Goal: Transaction & Acquisition: Obtain resource

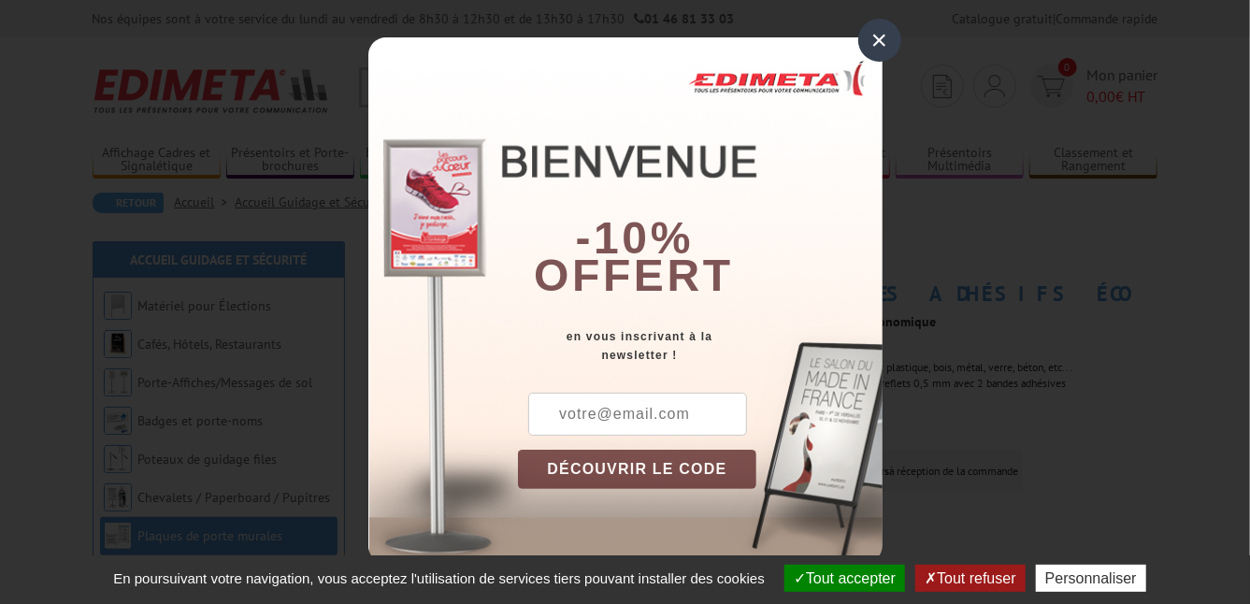
click at [663, 405] on input "text" at bounding box center [637, 414] width 219 height 43
type input "[EMAIL_ADDRESS][DOMAIN_NAME]"
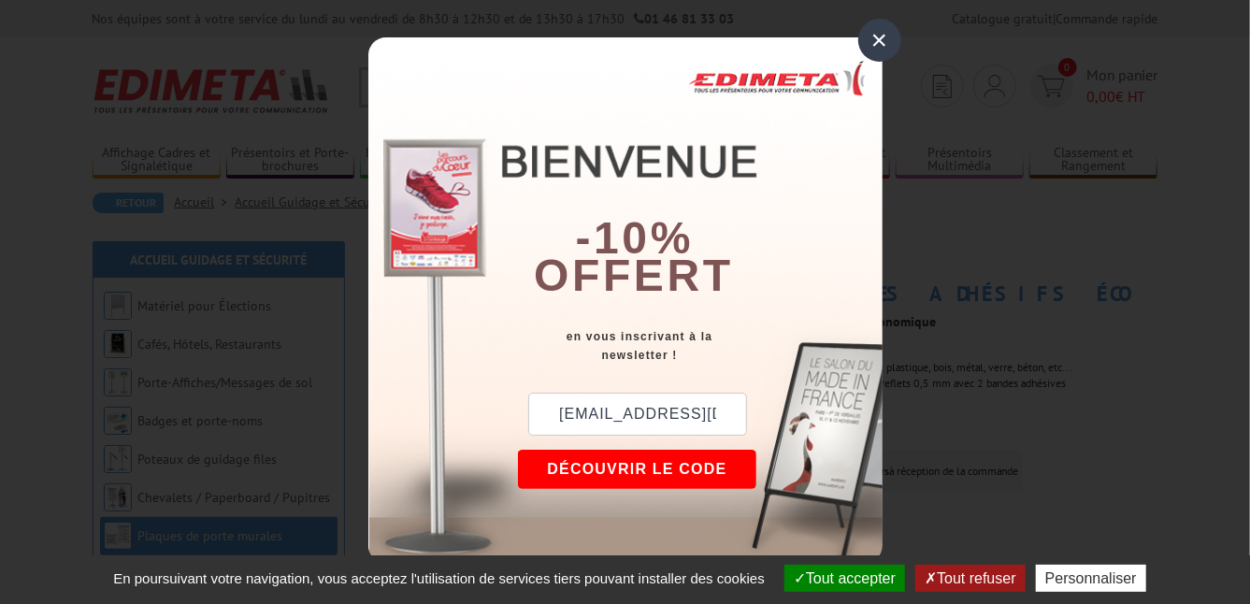
click at [667, 466] on button "DÉCOUVRIR LE CODE" at bounding box center [637, 469] width 239 height 39
click at [617, 469] on button "Copier le code" at bounding box center [620, 469] width 204 height 39
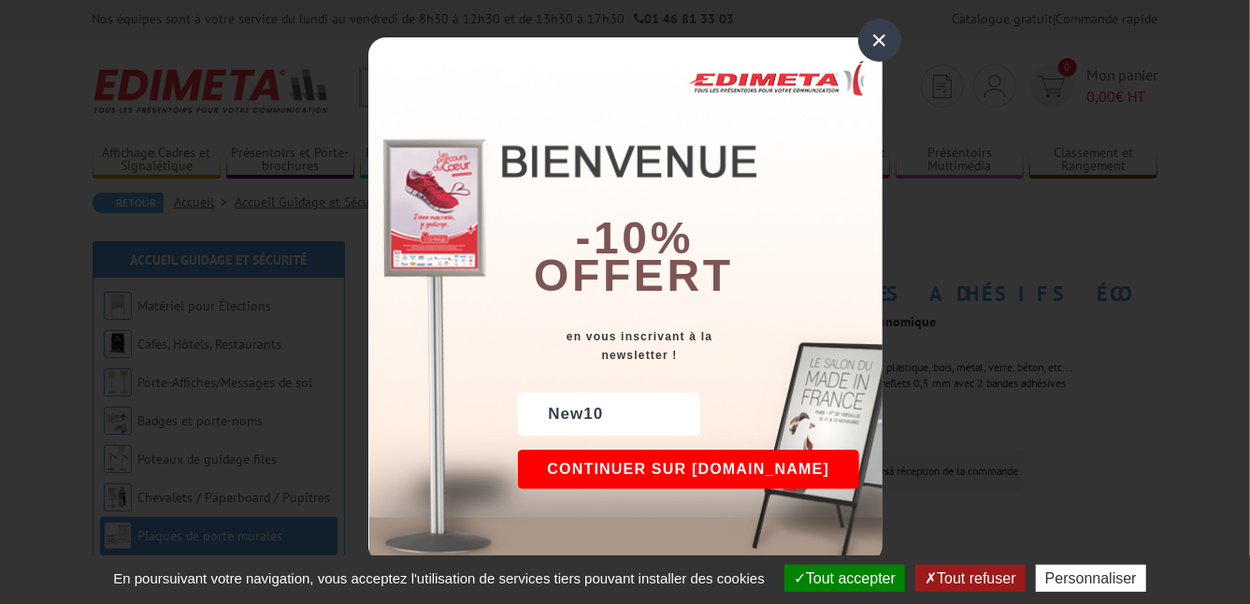
click at [617, 469] on button "Continuer sur edimeta.fr" at bounding box center [689, 469] width 342 height 39
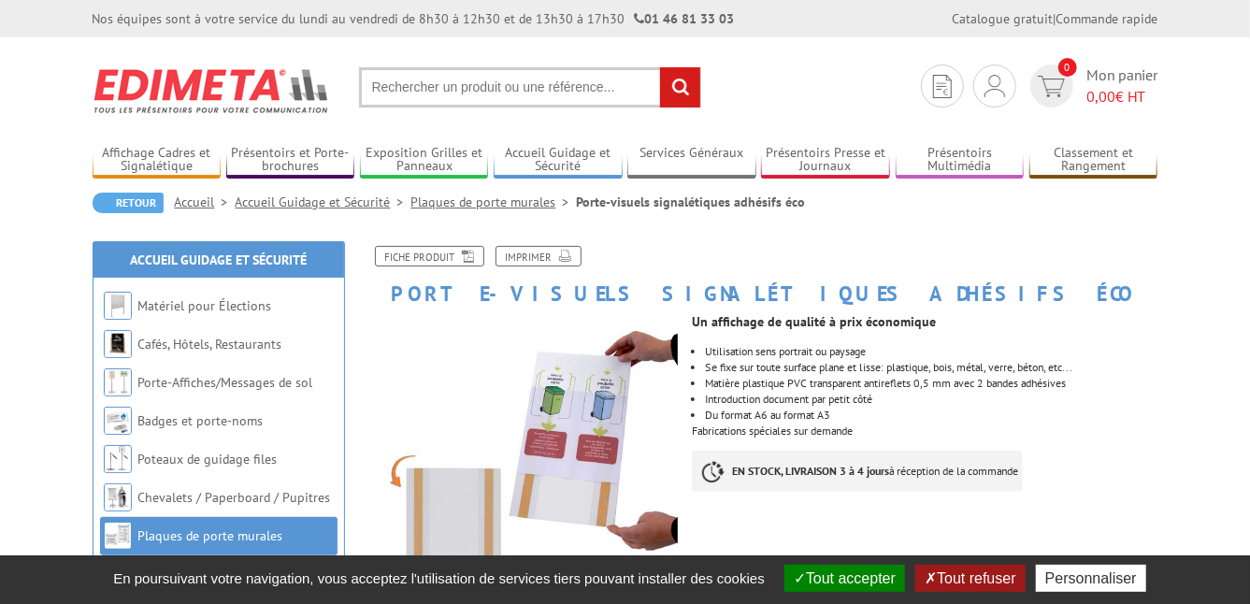
click at [377, 82] on input "text" at bounding box center [530, 87] width 342 height 40
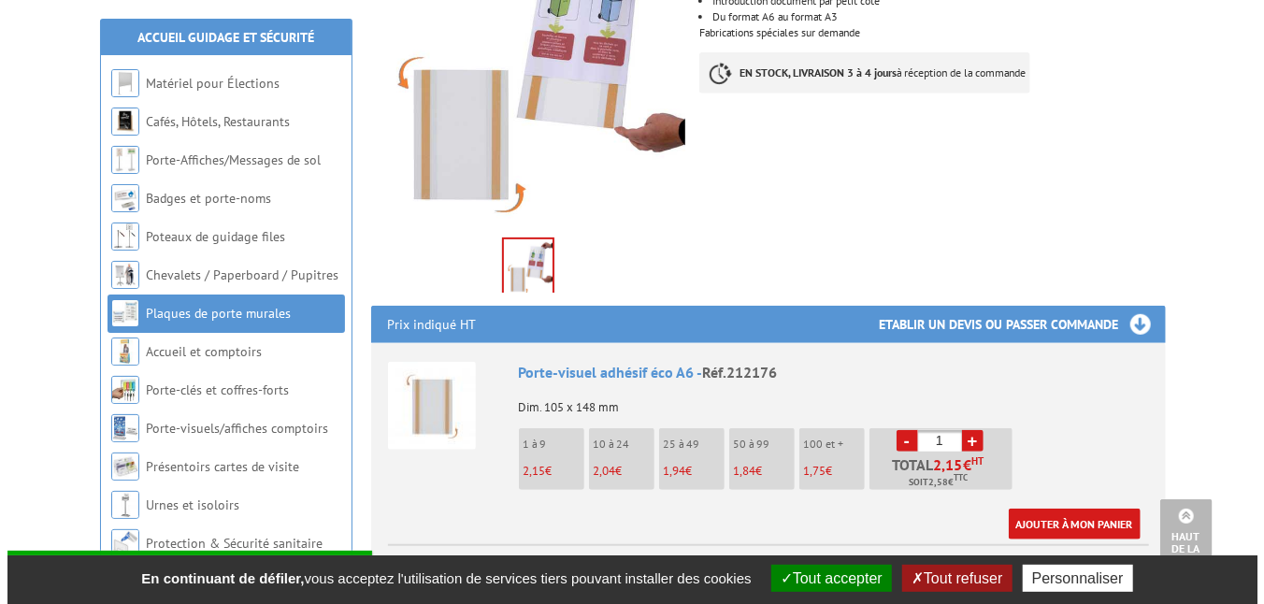
scroll to position [431, 0]
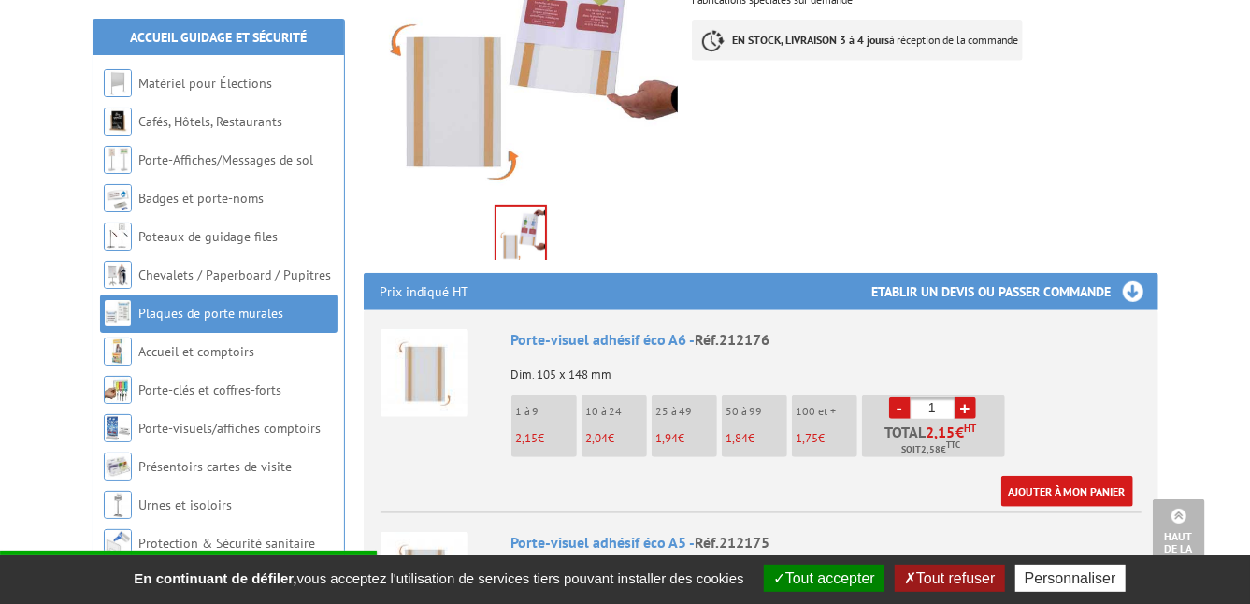
click at [741, 440] on span "1,84" at bounding box center [738, 438] width 22 height 16
click at [969, 408] on link "+" at bounding box center [966, 408] width 22 height 22
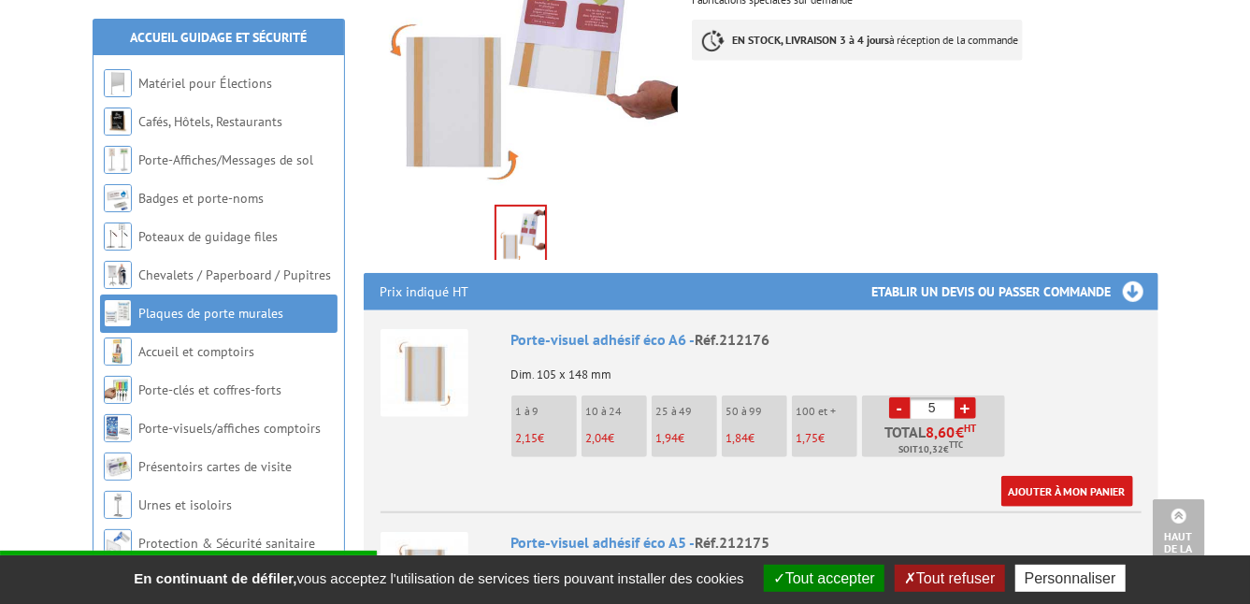
click at [969, 408] on link "+" at bounding box center [966, 408] width 22 height 22
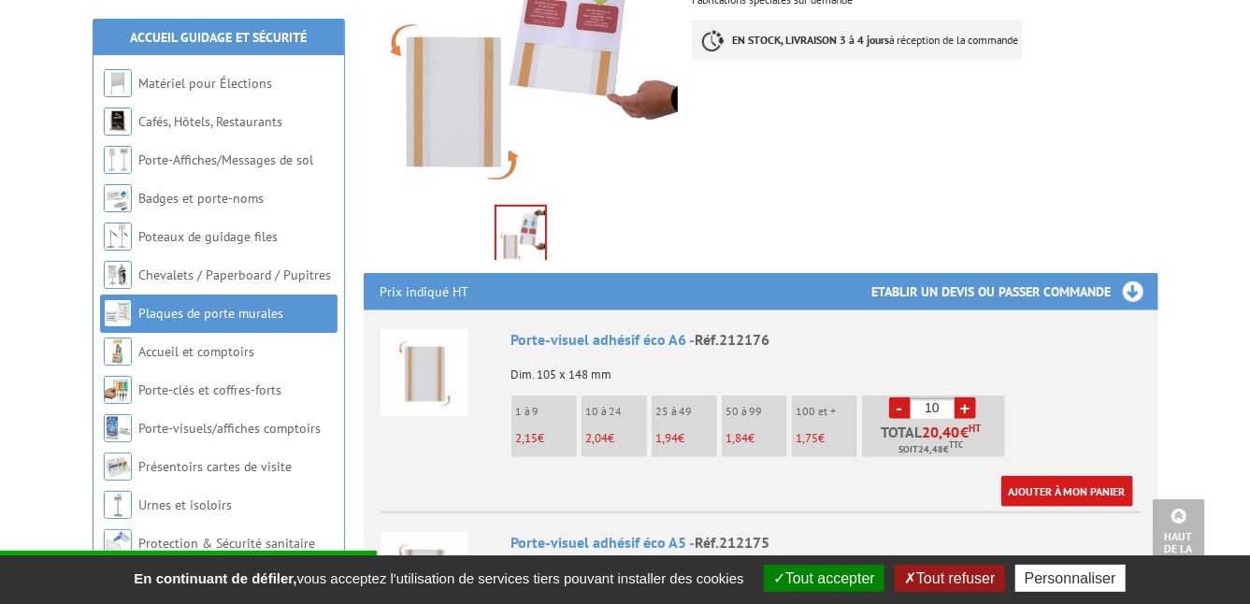
click at [969, 408] on link "+" at bounding box center [966, 408] width 22 height 22
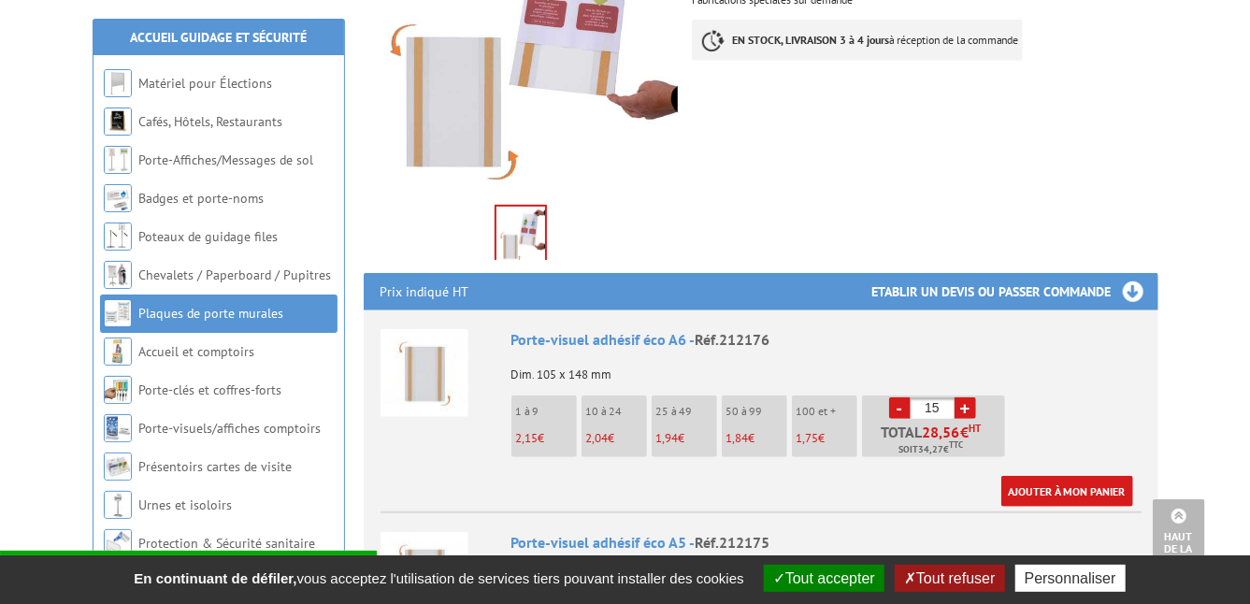
click at [969, 408] on link "+" at bounding box center [966, 408] width 22 height 22
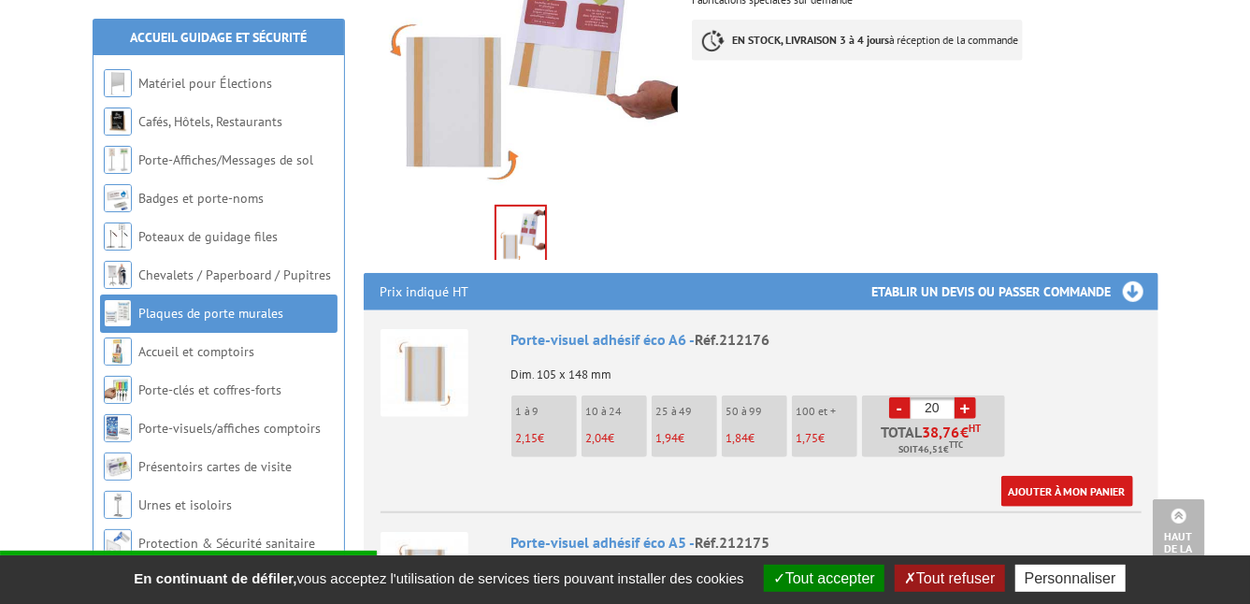
click at [969, 408] on link "+" at bounding box center [966, 408] width 22 height 22
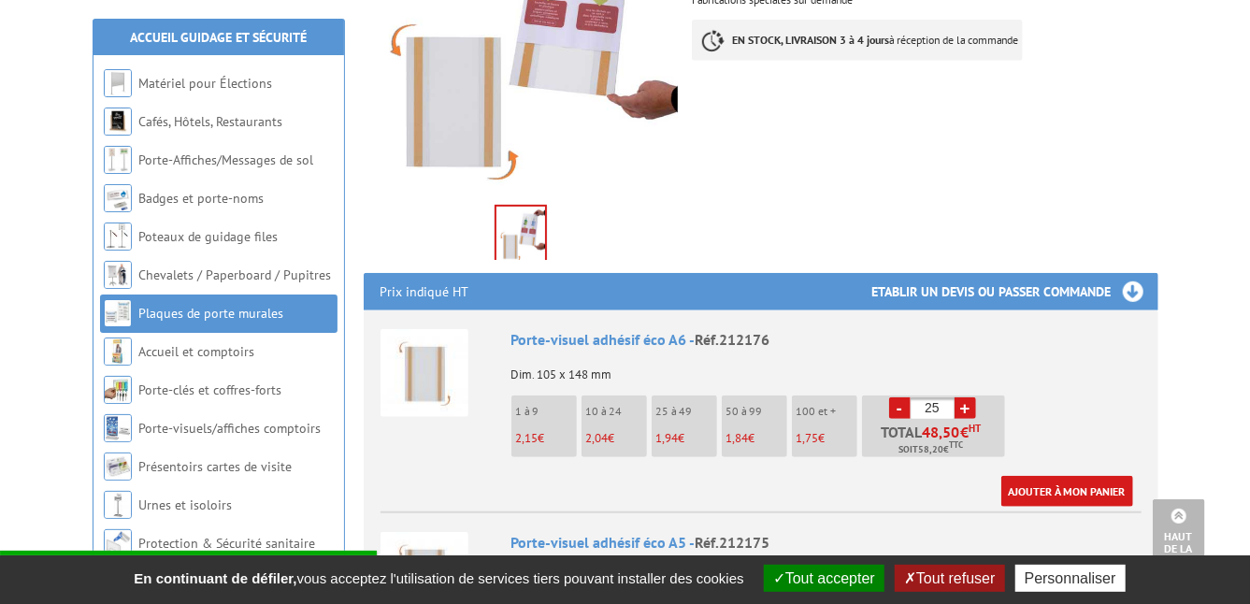
click at [969, 408] on link "+" at bounding box center [966, 408] width 22 height 22
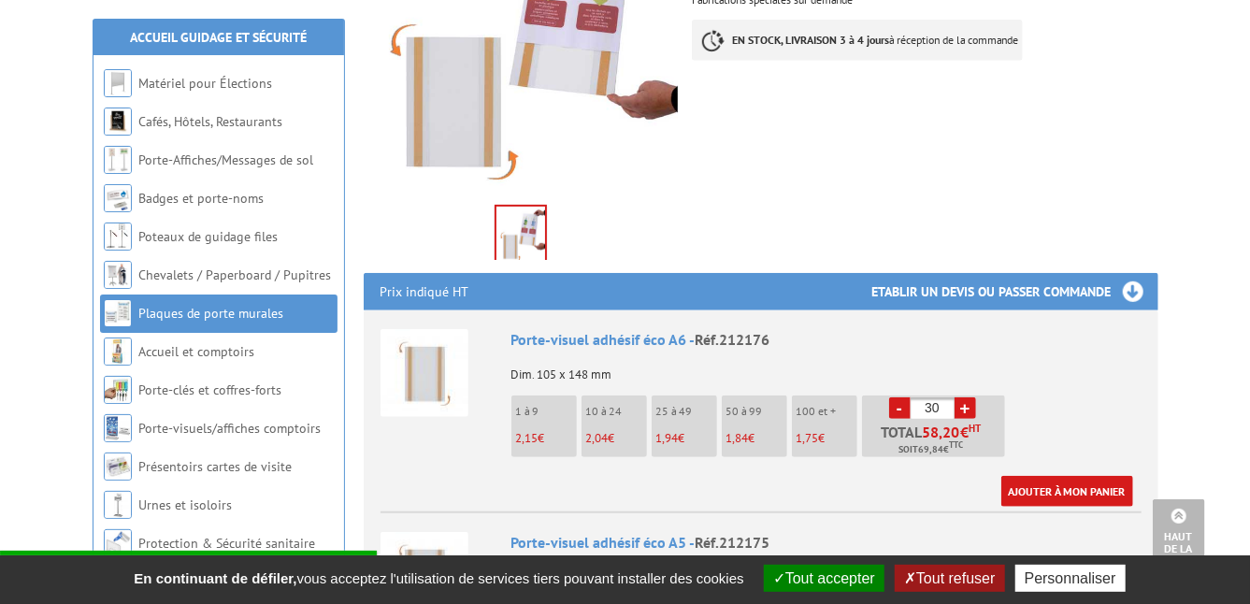
click at [969, 408] on link "+" at bounding box center [966, 408] width 22 height 22
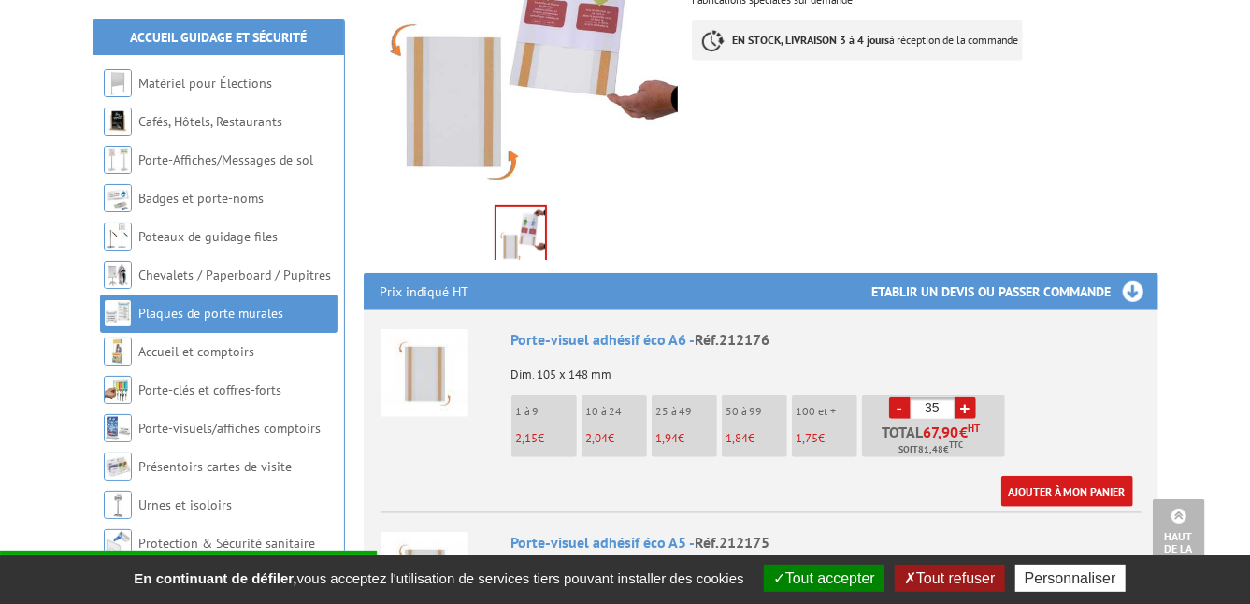
click at [969, 408] on link "+" at bounding box center [966, 408] width 22 height 22
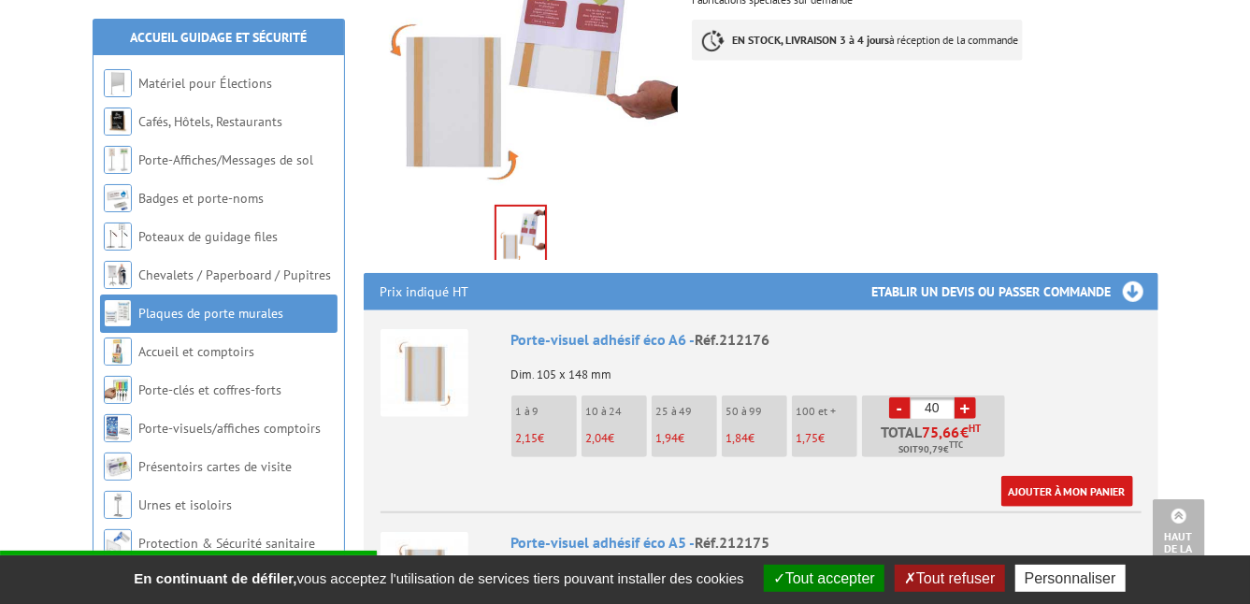
click at [969, 408] on link "+" at bounding box center [966, 408] width 22 height 22
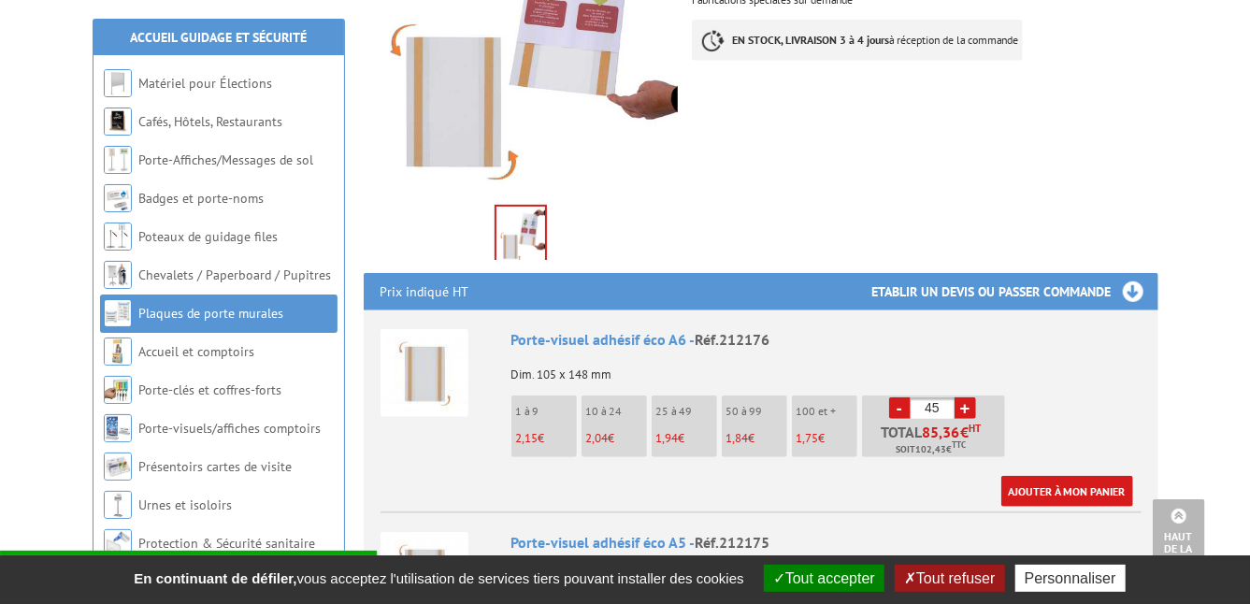
click at [969, 408] on link "+" at bounding box center [966, 408] width 22 height 22
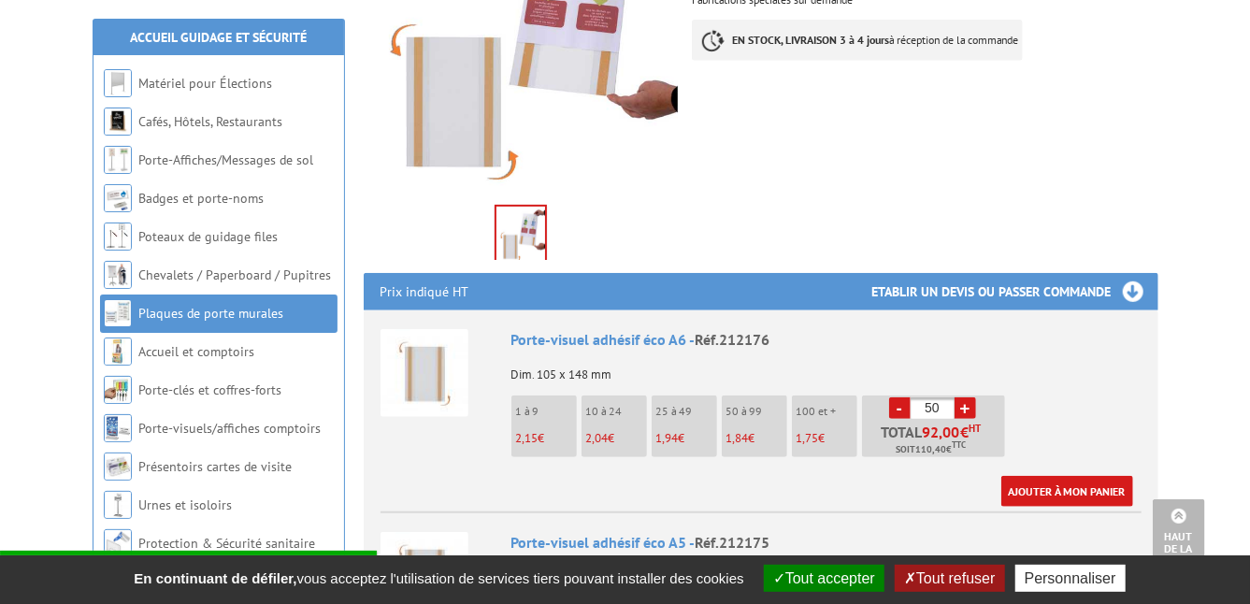
click at [969, 408] on link "+" at bounding box center [966, 408] width 22 height 22
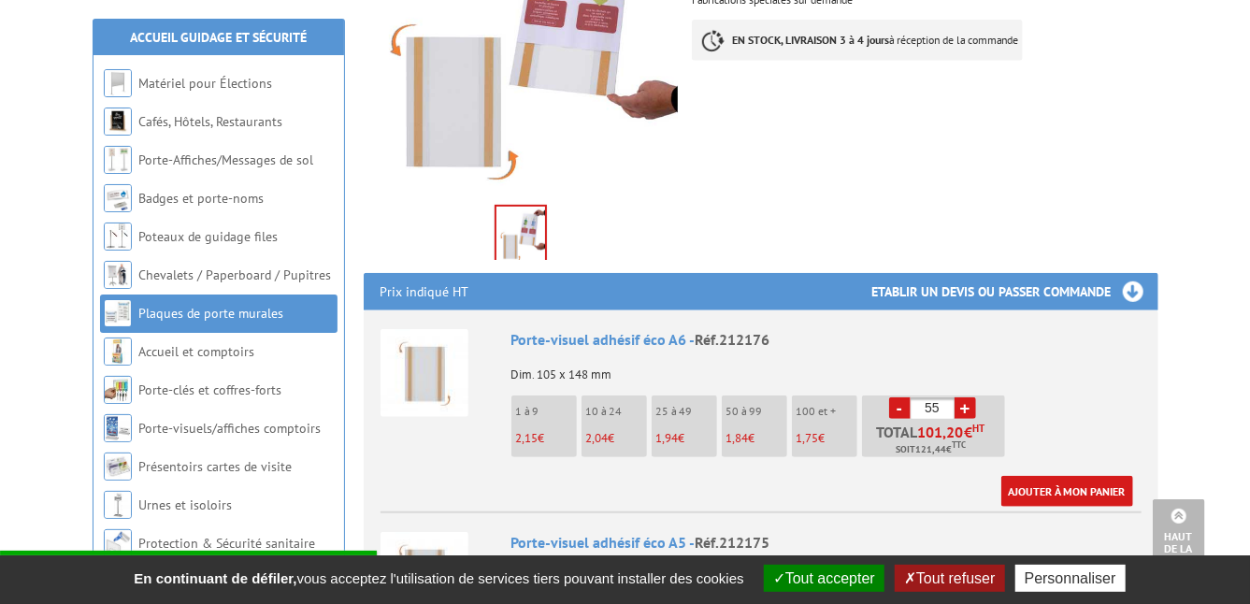
click at [969, 408] on link "+" at bounding box center [966, 408] width 22 height 22
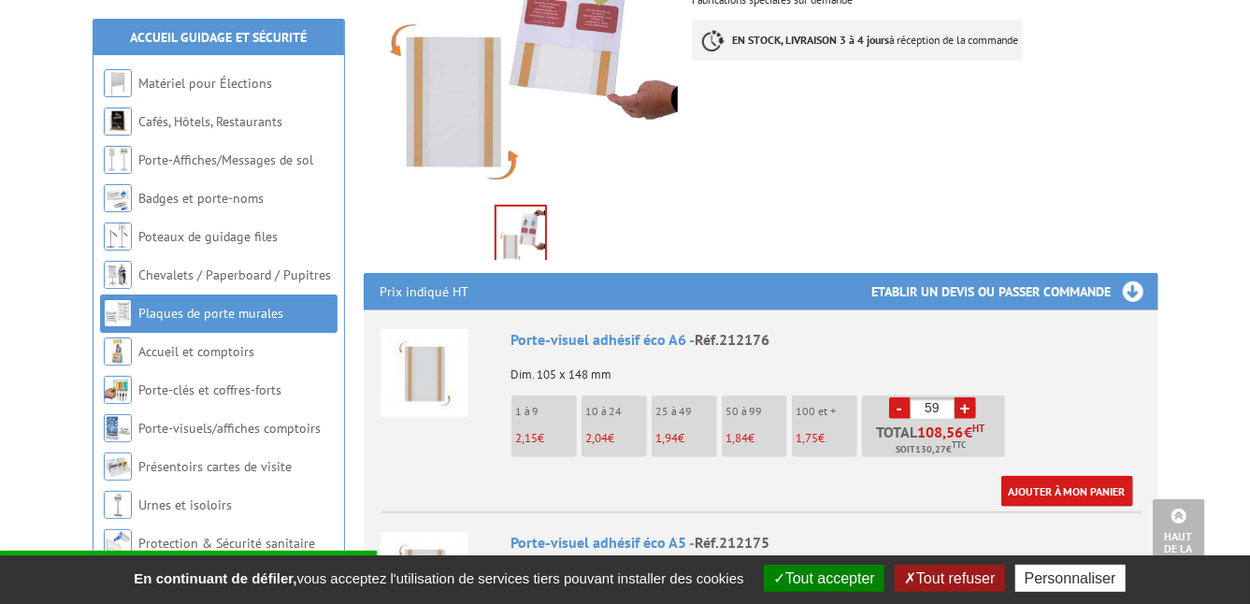
type input "60"
click at [1055, 483] on link "Ajouter à mon panier" at bounding box center [1067, 491] width 132 height 31
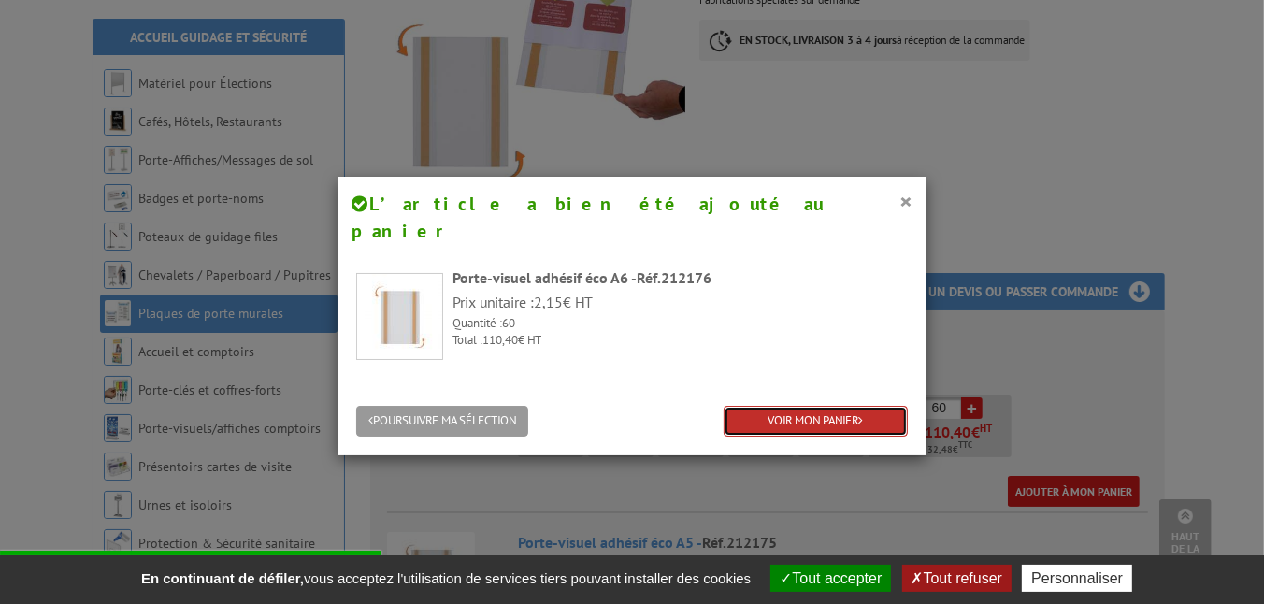
click at [814, 406] on link "VOIR MON PANIER" at bounding box center [816, 421] width 184 height 31
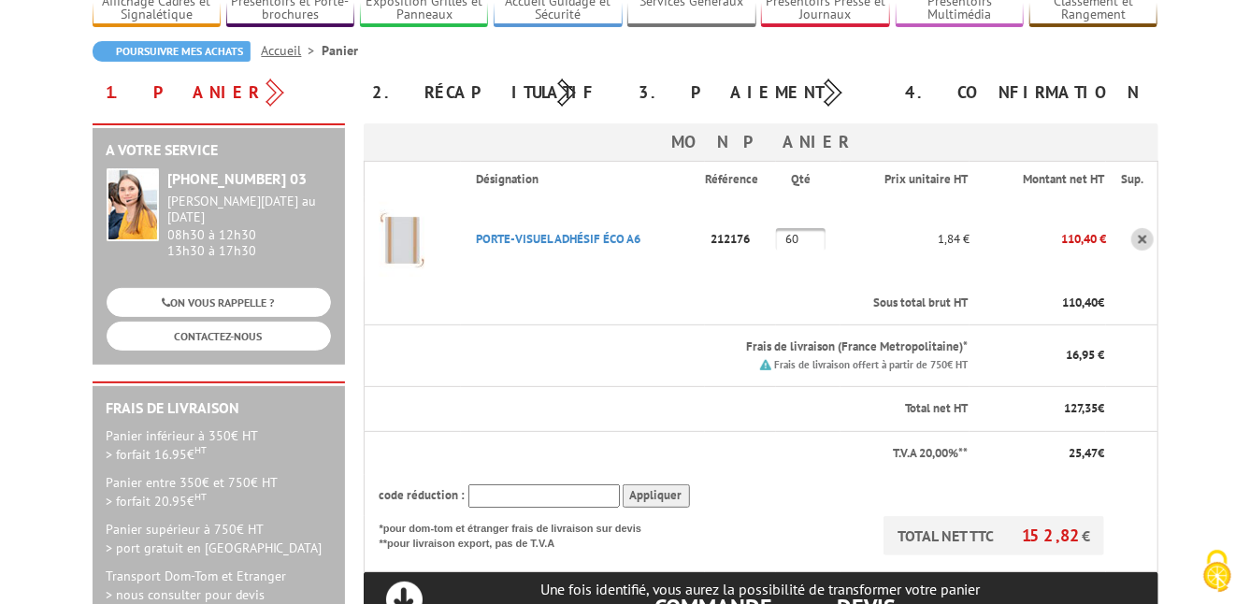
scroll to position [150, 0]
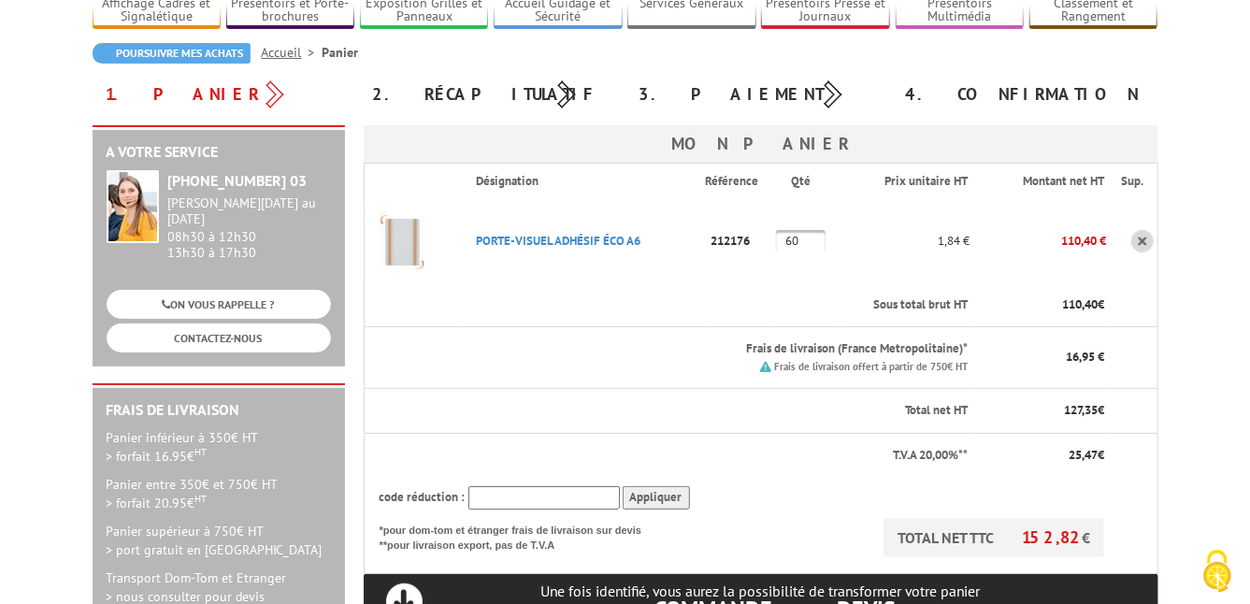
click at [508, 504] on input "text" at bounding box center [543, 497] width 151 height 23
type input "New10"
click at [662, 501] on input "Appliquer" at bounding box center [656, 497] width 67 height 23
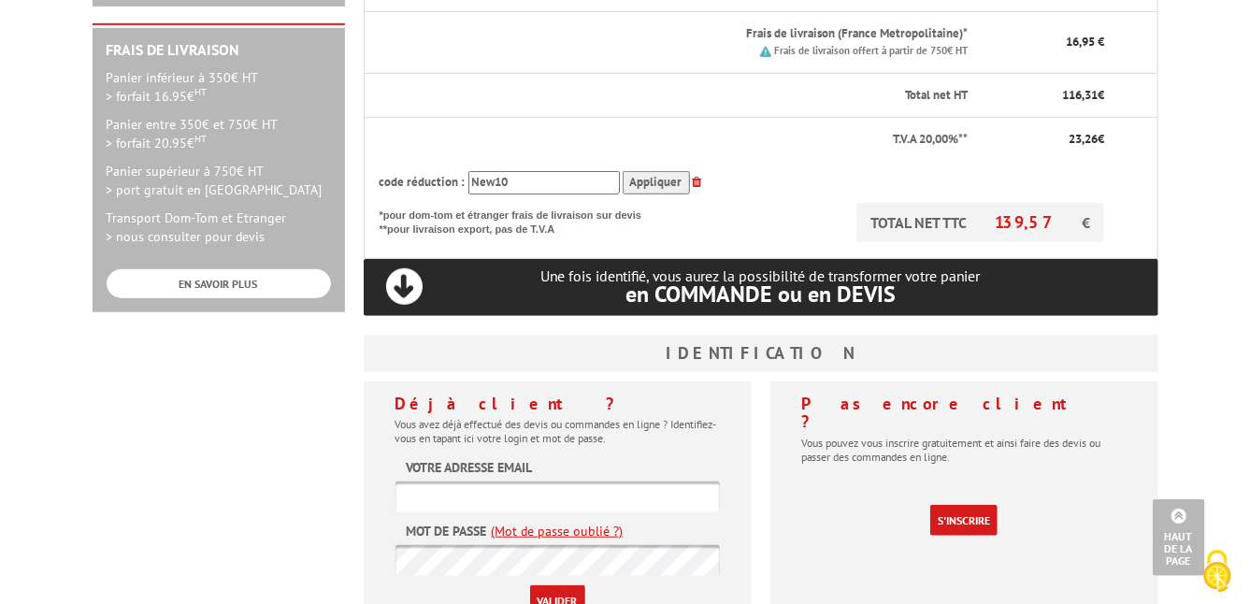
scroll to position [512, 0]
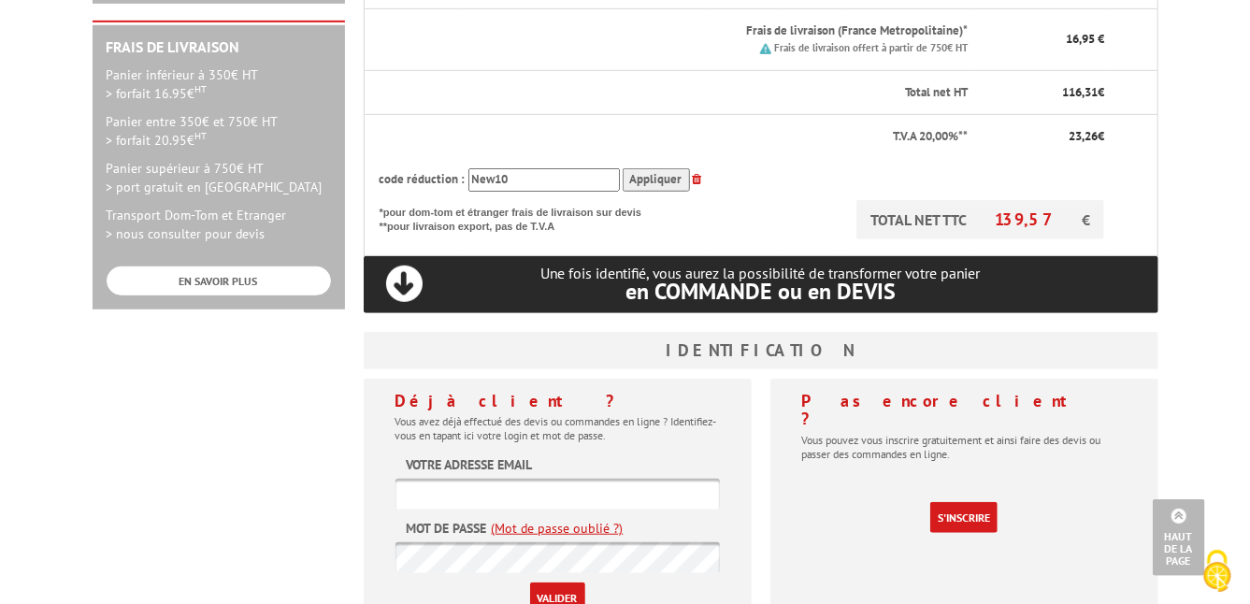
click at [442, 488] on input "text" at bounding box center [558, 494] width 324 height 31
type input "noura.lamri@univ-lyon1.fr"
click at [547, 590] on input "Valider" at bounding box center [557, 598] width 55 height 31
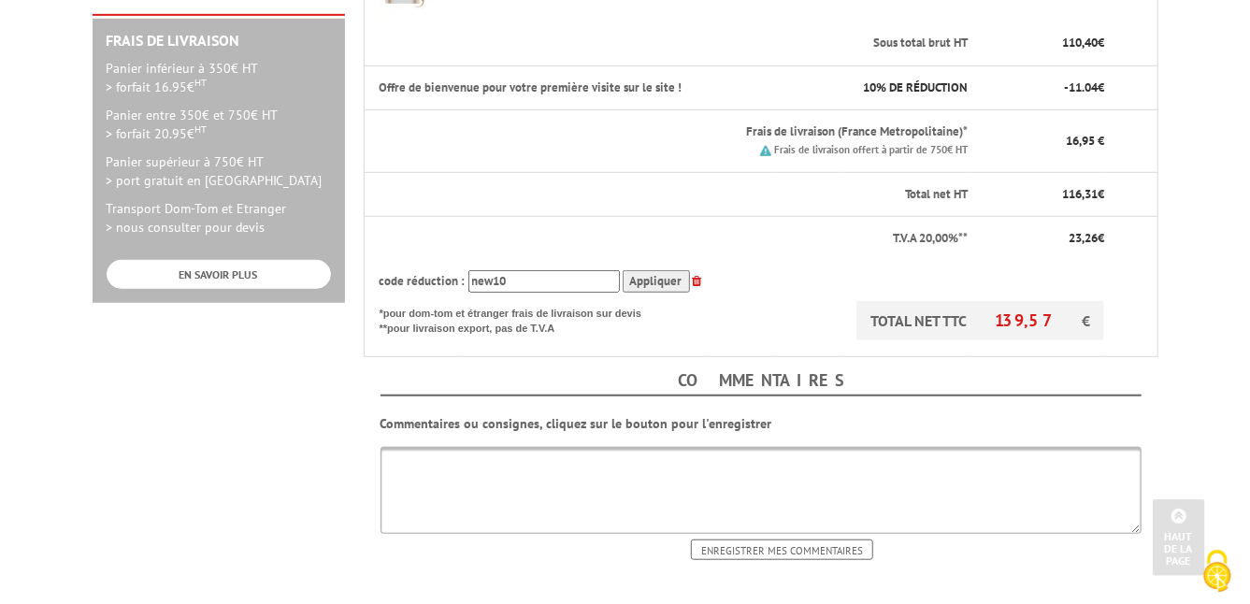
scroll to position [527, 0]
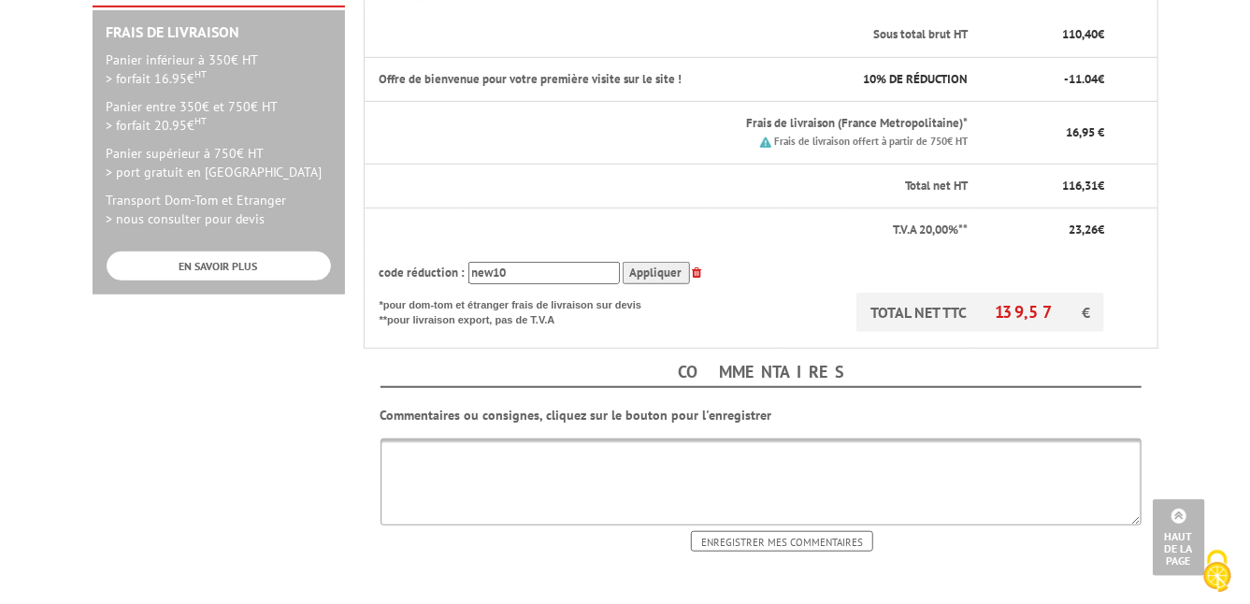
click at [1161, 393] on div "Commentaires Commentaires ou consignes, cliquez sur le bouton pour l'enregistre…" at bounding box center [761, 450] width 823 height 203
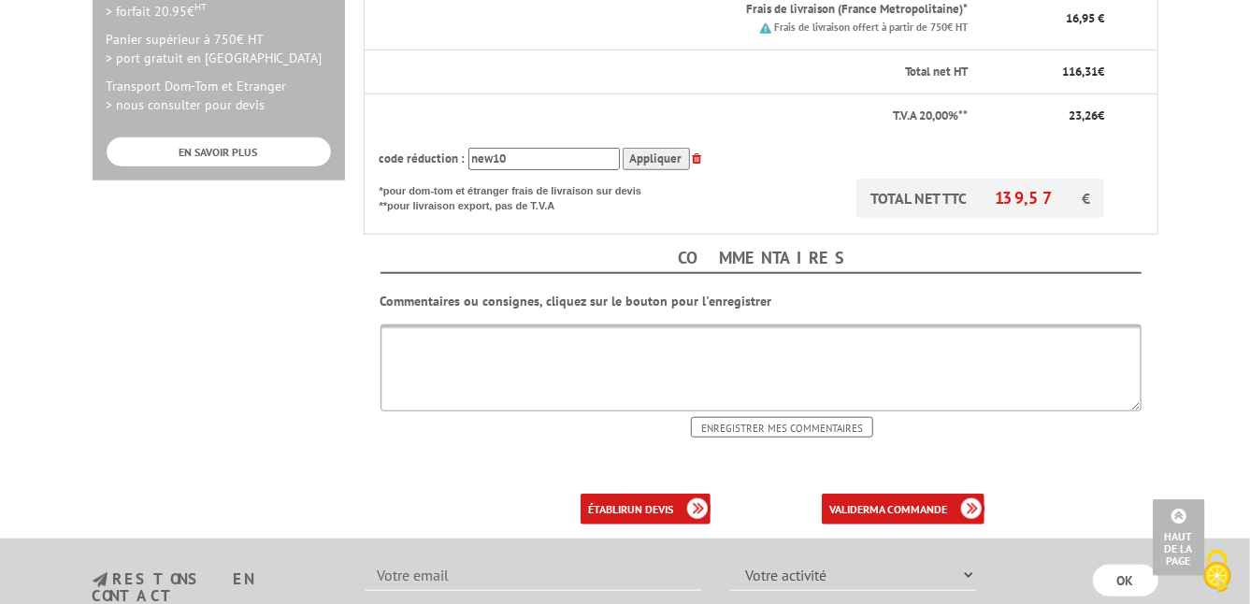
scroll to position [645, 0]
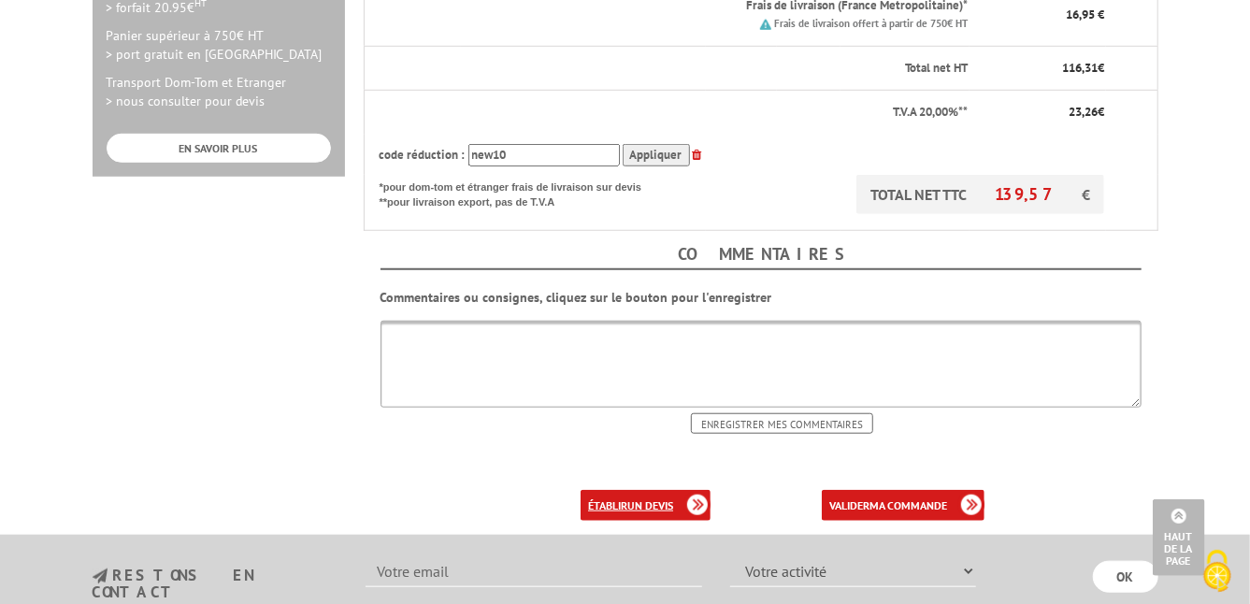
click at [661, 502] on b "un devis" at bounding box center [650, 505] width 46 height 14
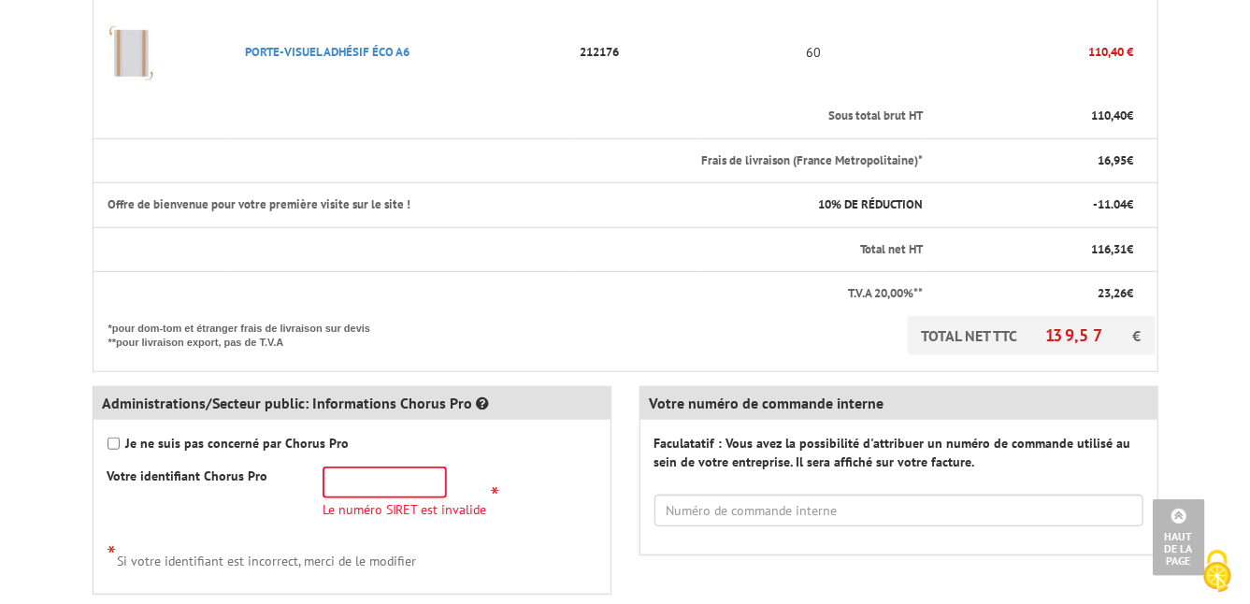
scroll to position [548, 0]
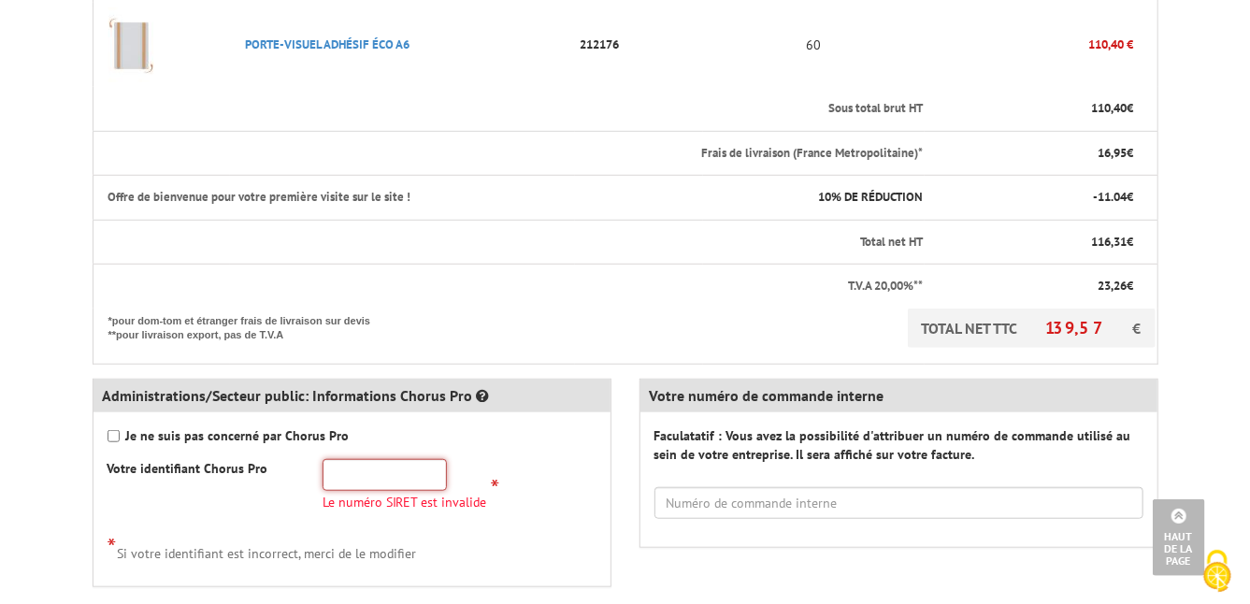
click at [340, 473] on input "text" at bounding box center [385, 475] width 124 height 32
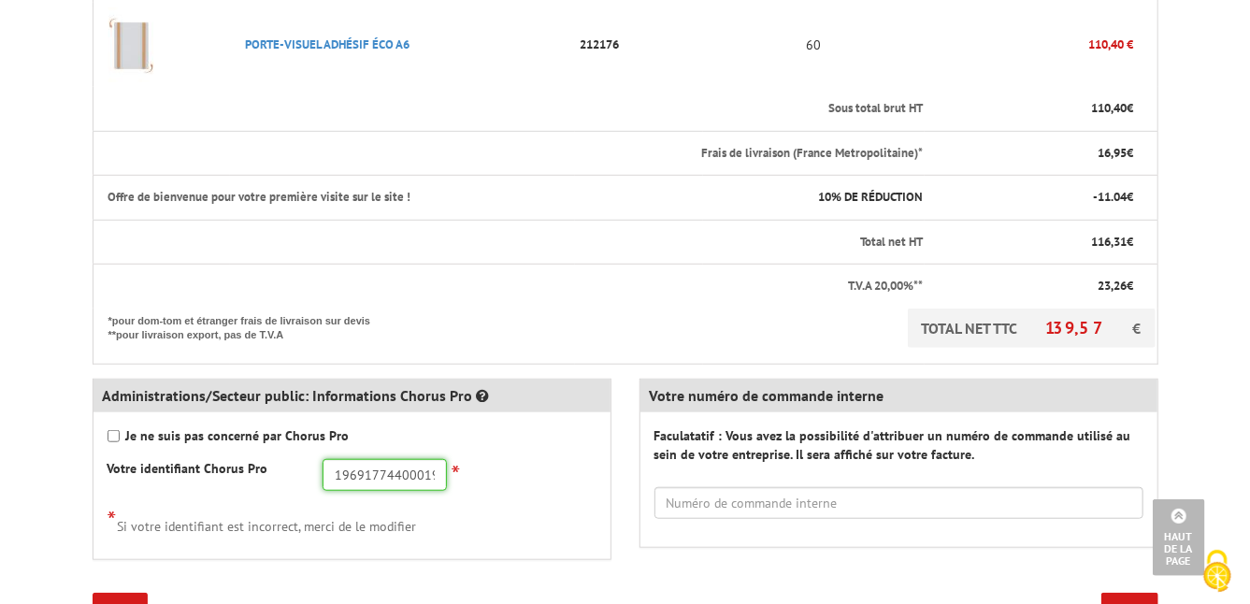
type input "19691774400019"
click at [415, 496] on div "Je ne suis pas concerné par Chorus Pro Votre identifiant Chorus Pro 19691774400…" at bounding box center [352, 485] width 517 height 147
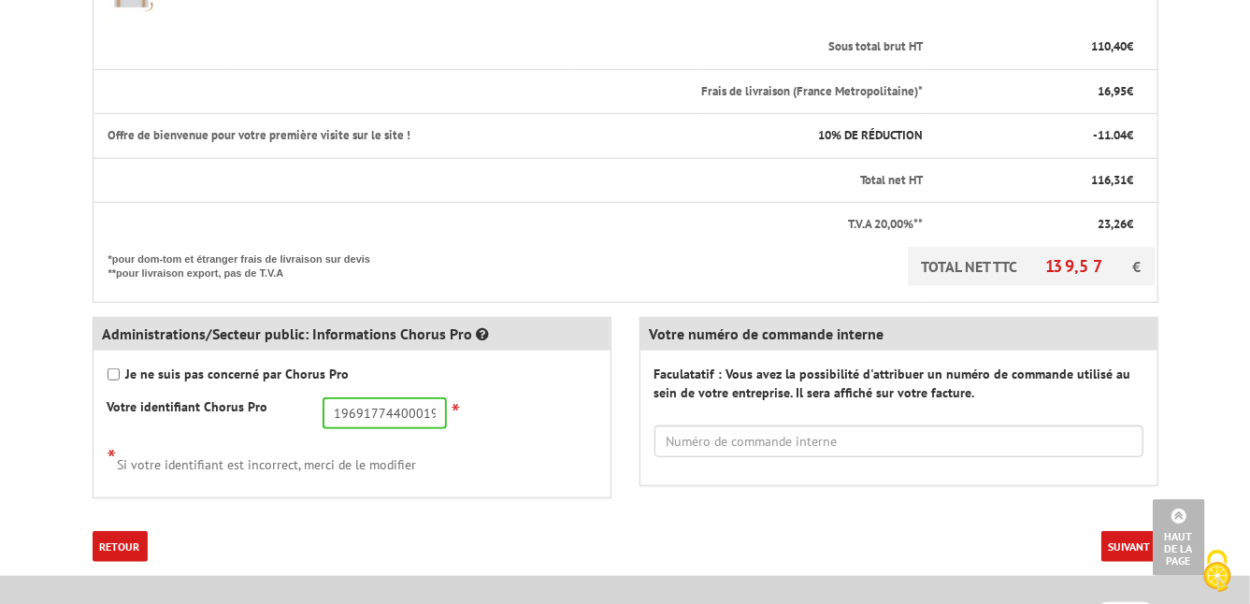
scroll to position [621, 0]
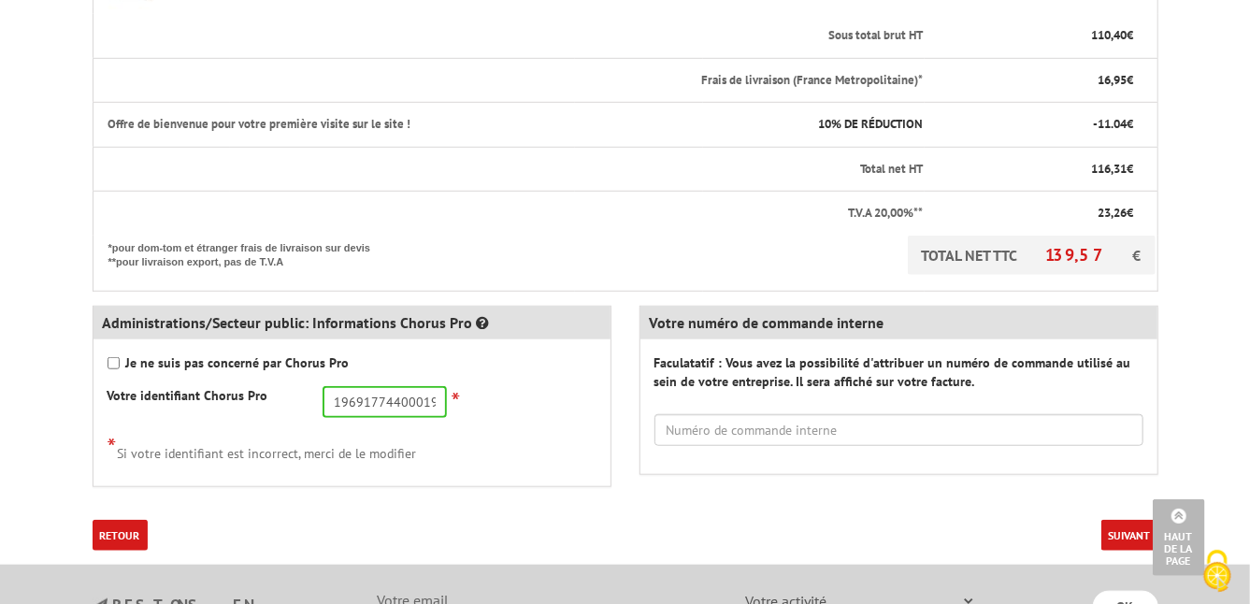
click at [1125, 529] on button "Suivant" at bounding box center [1129, 535] width 57 height 31
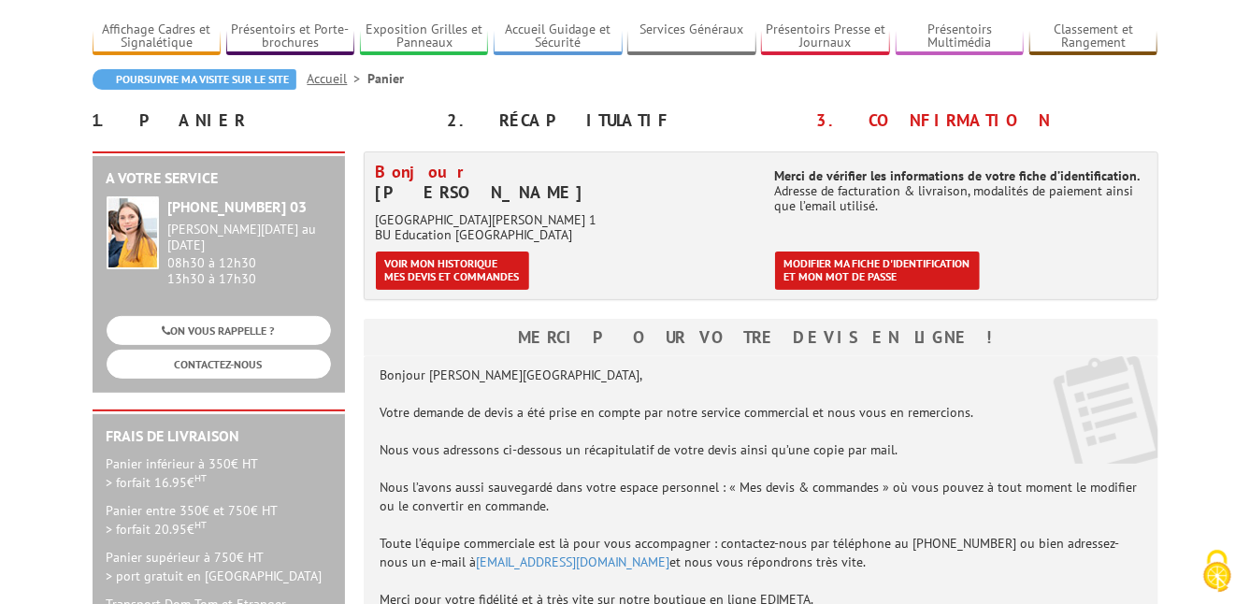
scroll to position [120, 0]
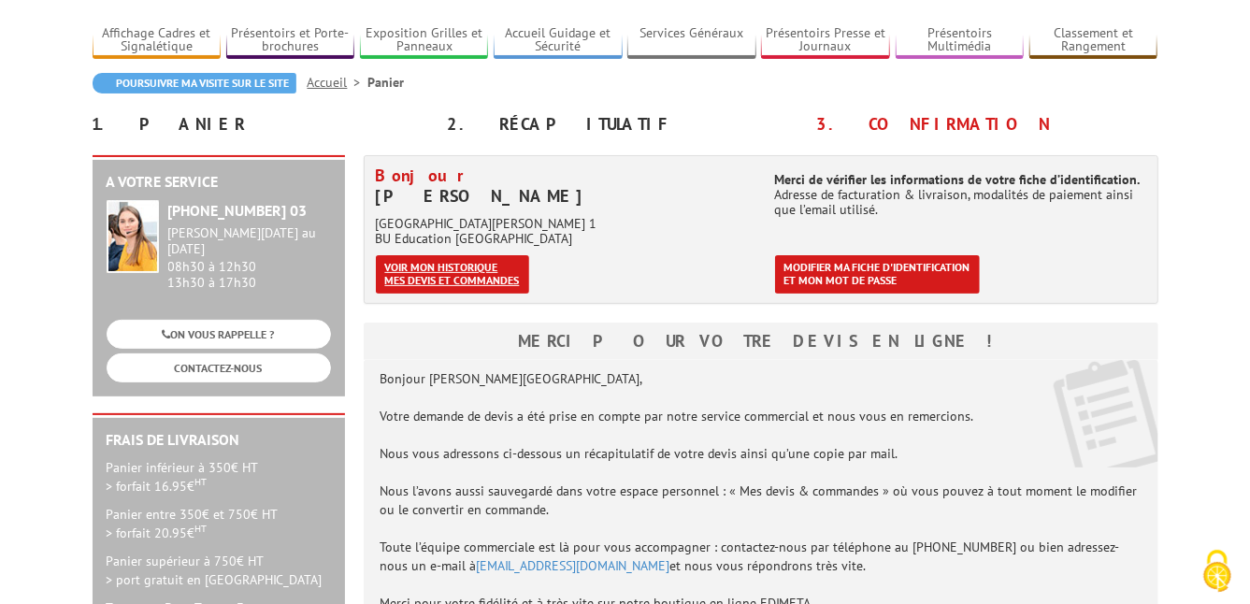
click at [468, 283] on link "Voir mon historique mes devis et commandes" at bounding box center [452, 274] width 153 height 38
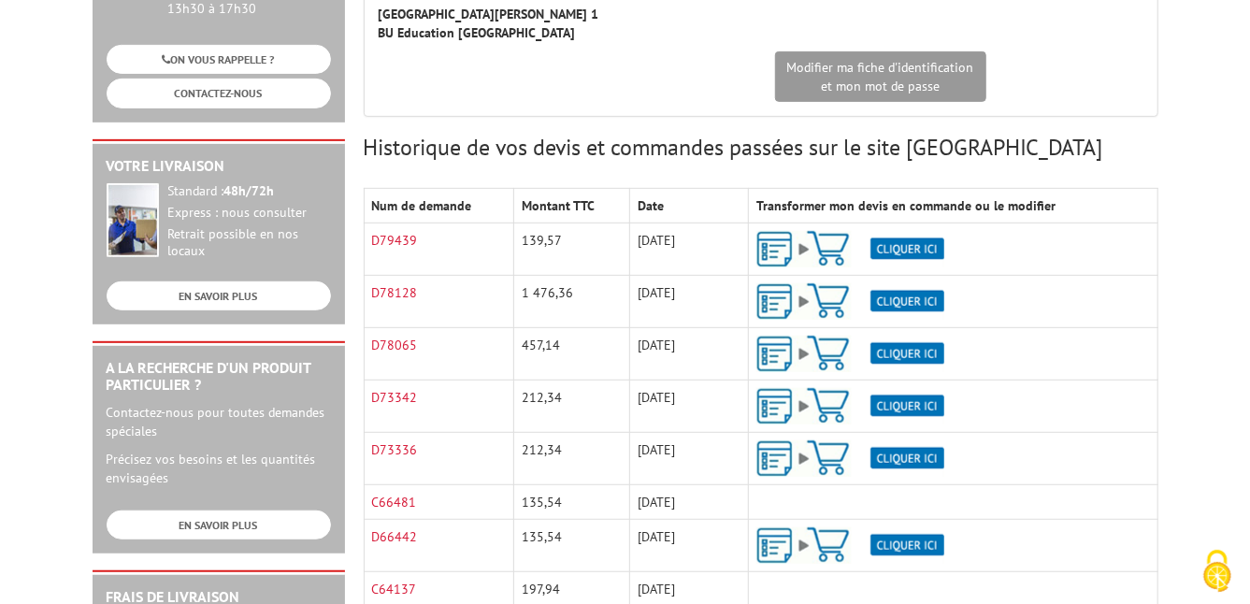
scroll to position [374, 0]
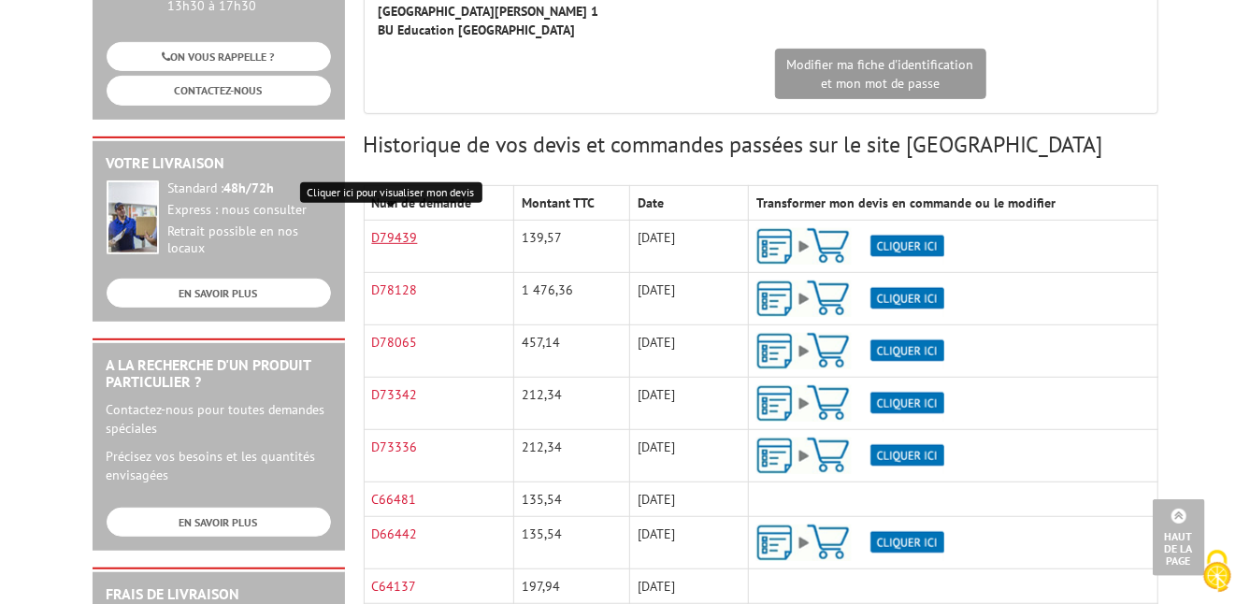
click at [385, 229] on link "D79439" at bounding box center [395, 237] width 46 height 17
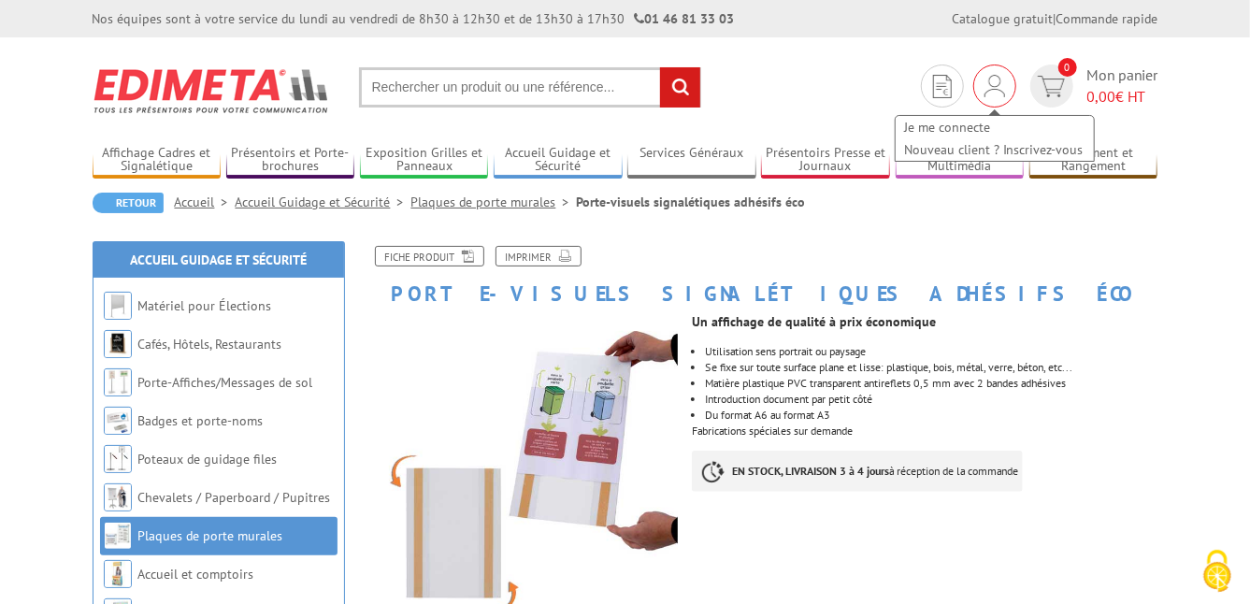
click at [982, 97] on div "Je me connecte Nouveau client ? Inscrivez-vous" at bounding box center [995, 129] width 202 height 66
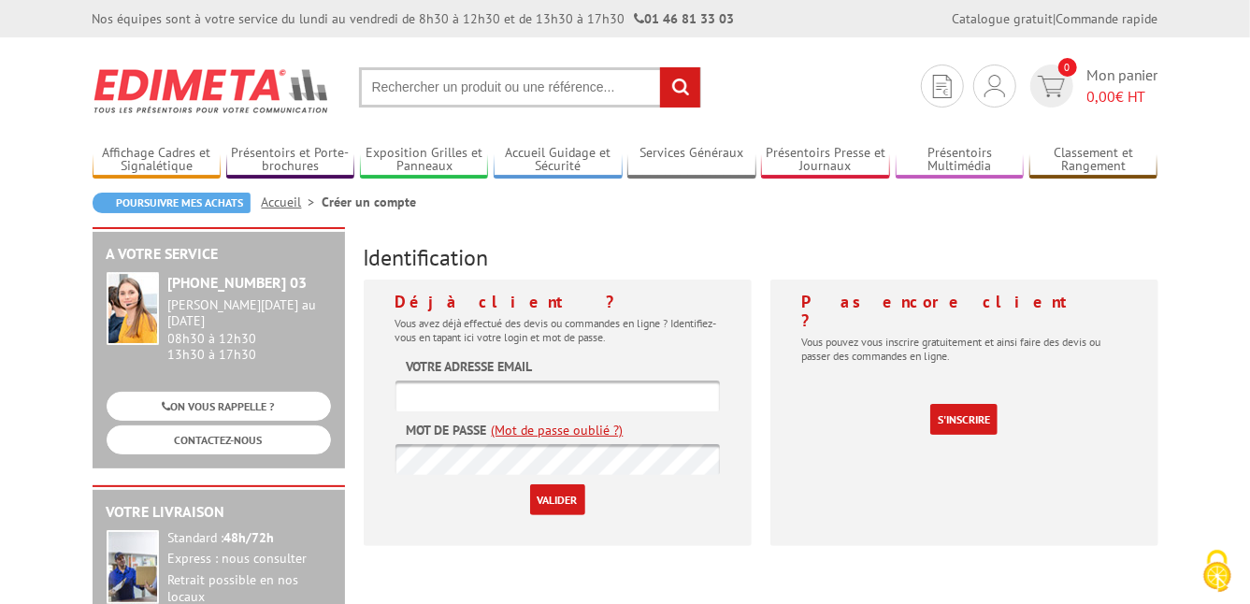
click at [515, 395] on input "text" at bounding box center [558, 396] width 324 height 31
type input "[EMAIL_ADDRESS][DOMAIN_NAME]"
click at [530, 484] on input "Valider" at bounding box center [557, 499] width 55 height 31
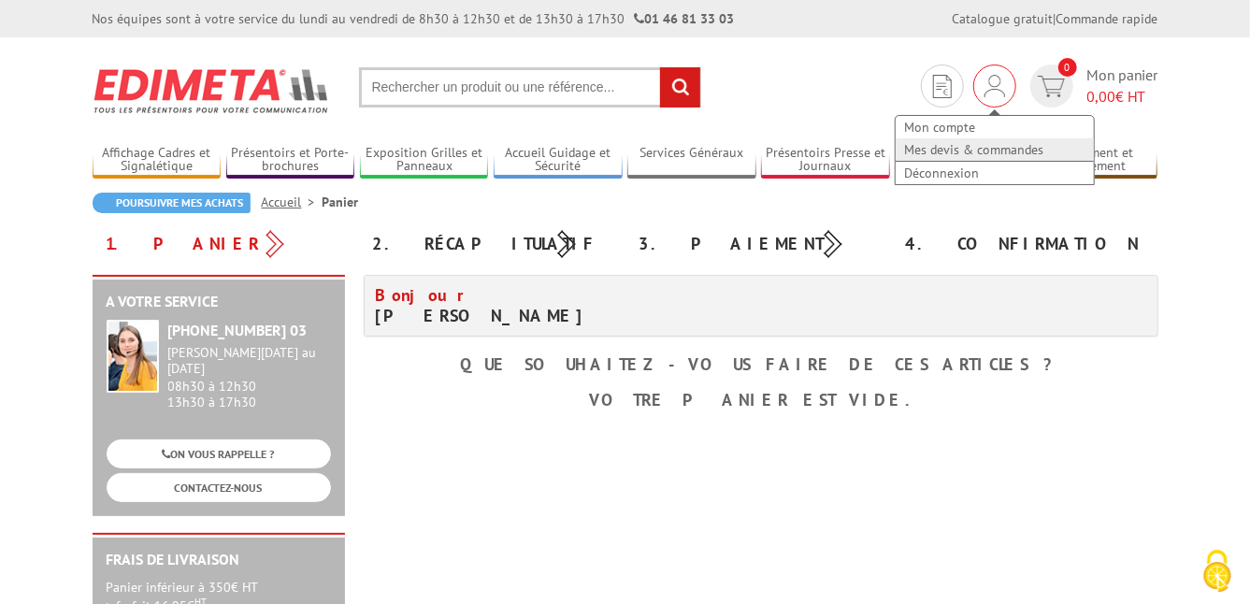
click at [956, 146] on link "Mes devis & commandes" at bounding box center [995, 149] width 198 height 22
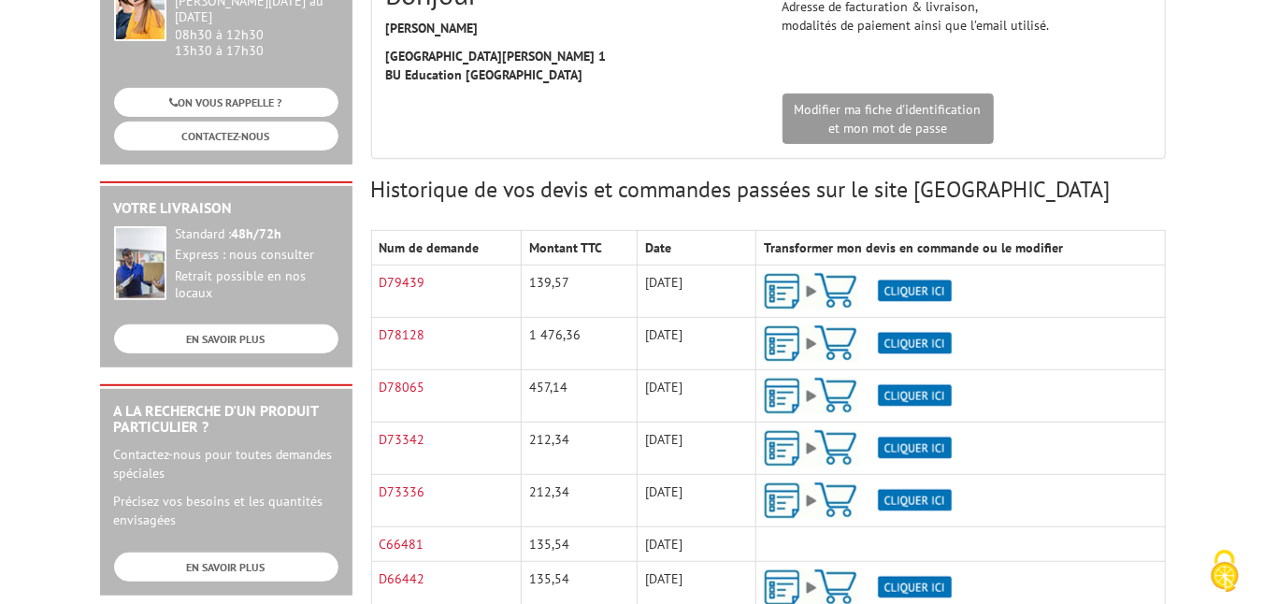
scroll to position [290, 0]
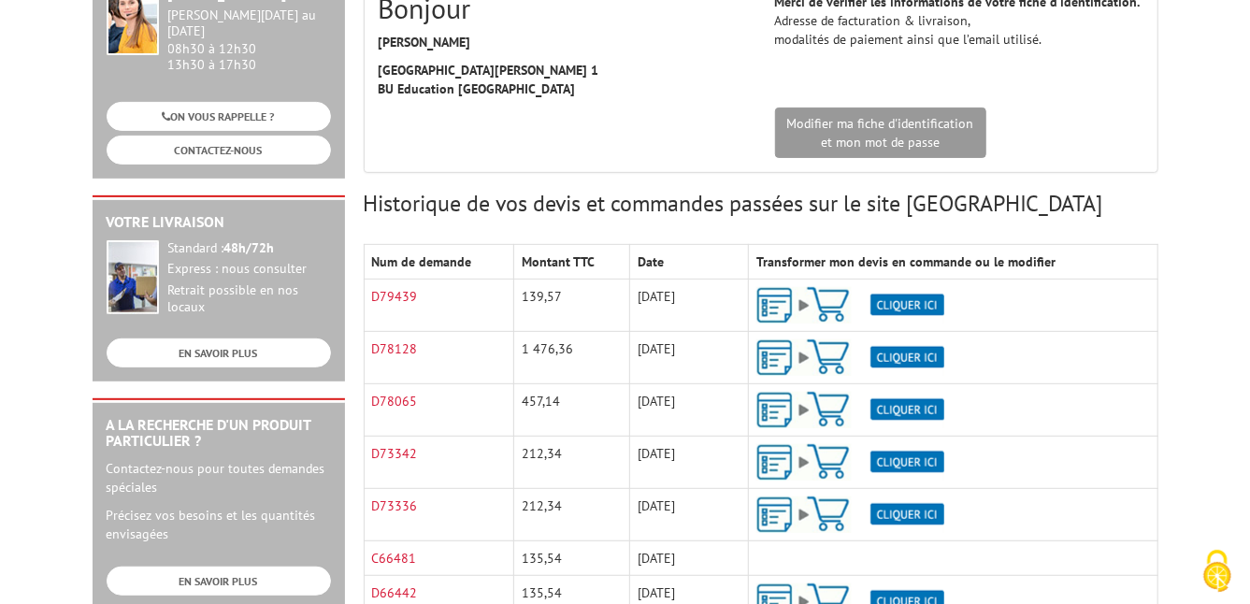
click at [898, 296] on img at bounding box center [850, 305] width 188 height 36
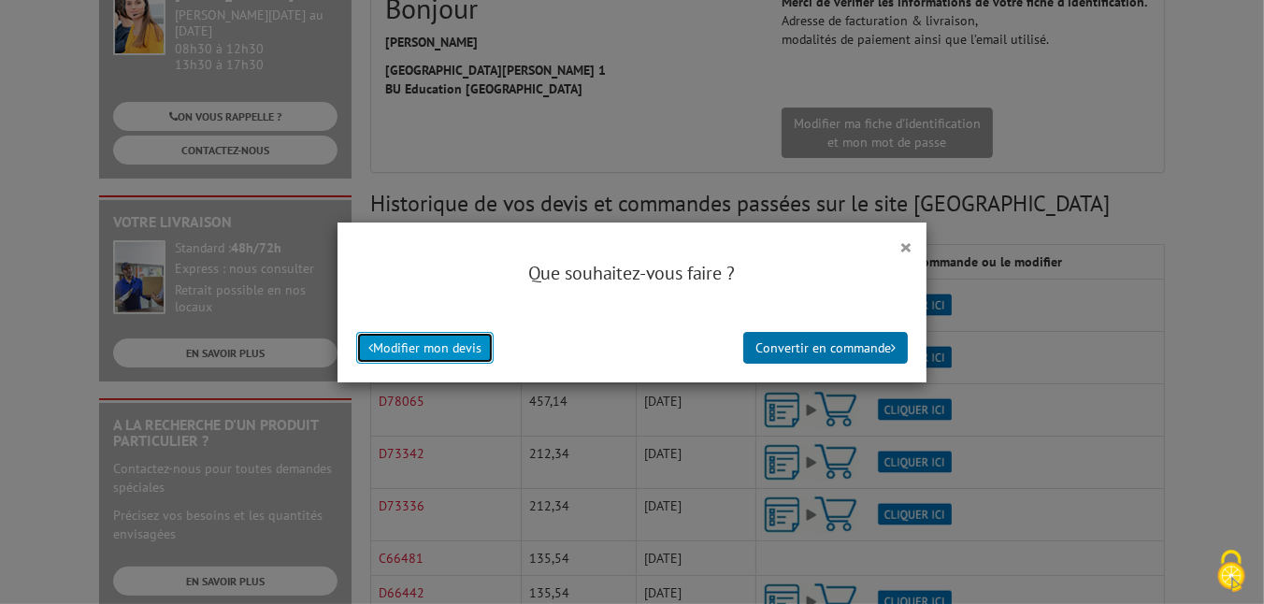
click at [463, 348] on button "Modifier mon devis" at bounding box center [424, 348] width 137 height 32
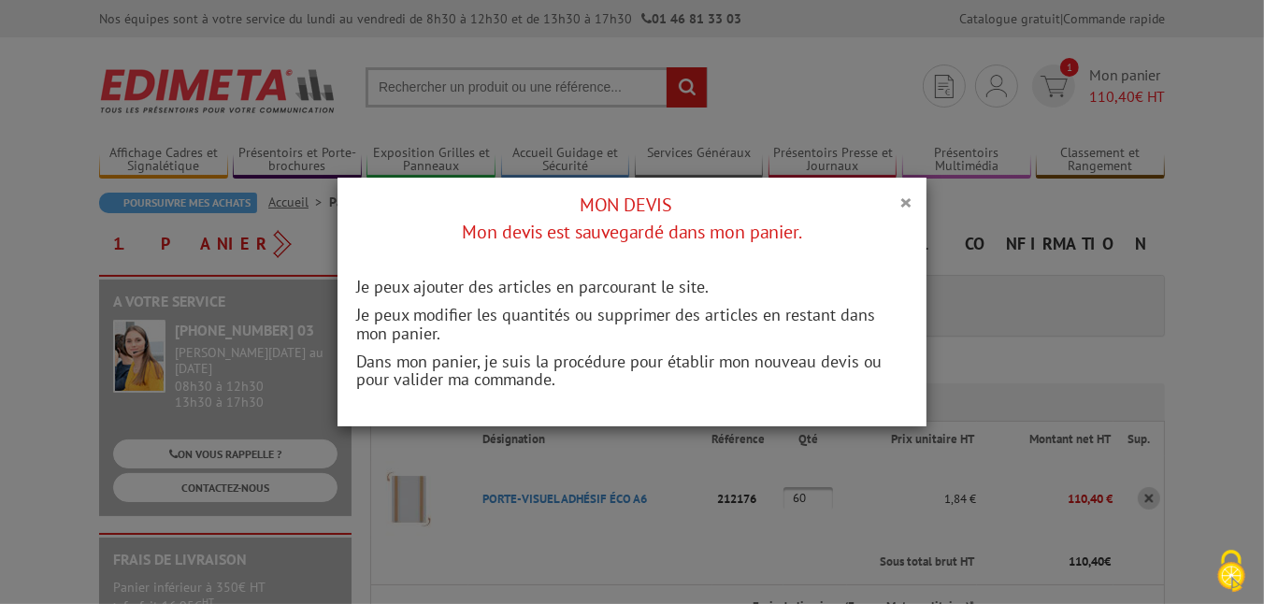
click at [717, 376] on p "Dans mon panier, je suis la procédure pour établir mon nouveau devis ou pour va…" at bounding box center [632, 370] width 552 height 37
click at [903, 198] on button "×" at bounding box center [905, 202] width 13 height 24
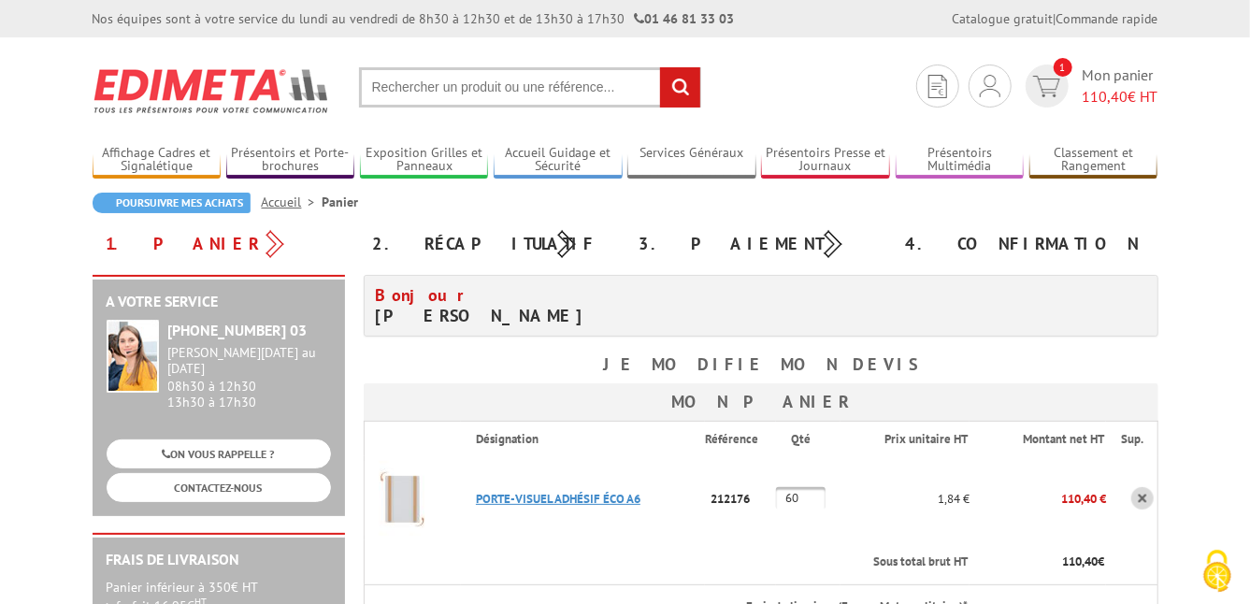
click at [566, 499] on link "PORTE-VISUEL ADHéSIF éCO A6" at bounding box center [558, 499] width 165 height 16
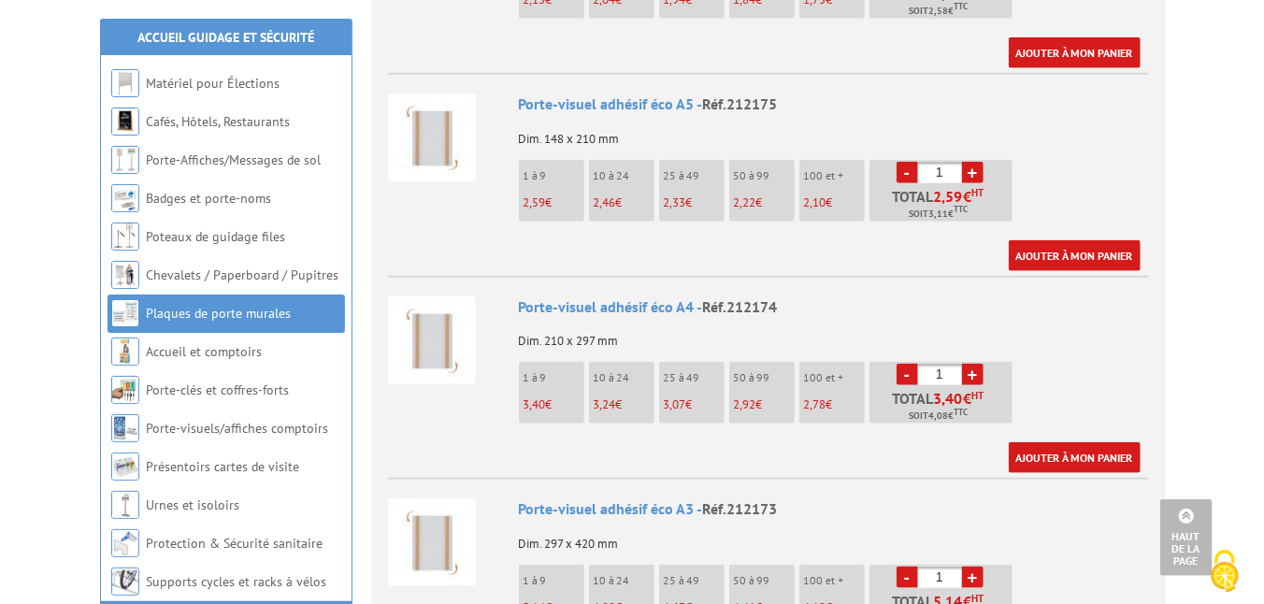
scroll to position [887, 0]
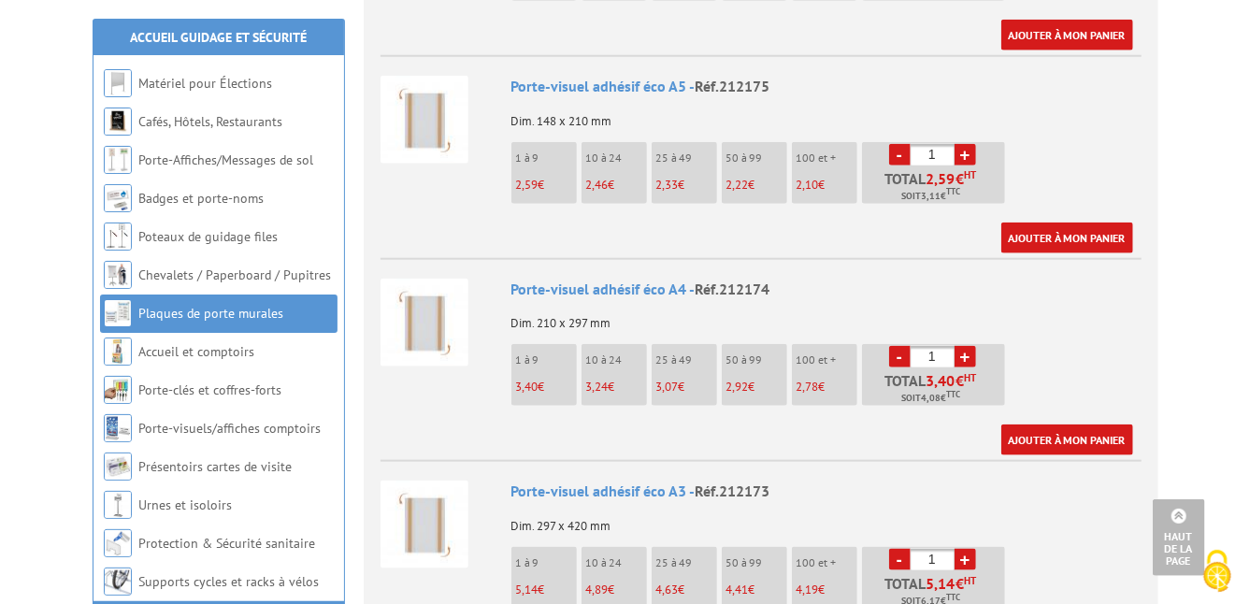
click at [735, 391] on span "2,92" at bounding box center [738, 387] width 22 height 16
click at [937, 355] on input "1" at bounding box center [933, 357] width 44 height 22
type input "60"
click at [1078, 439] on link "Ajouter à mon panier" at bounding box center [1067, 439] width 132 height 31
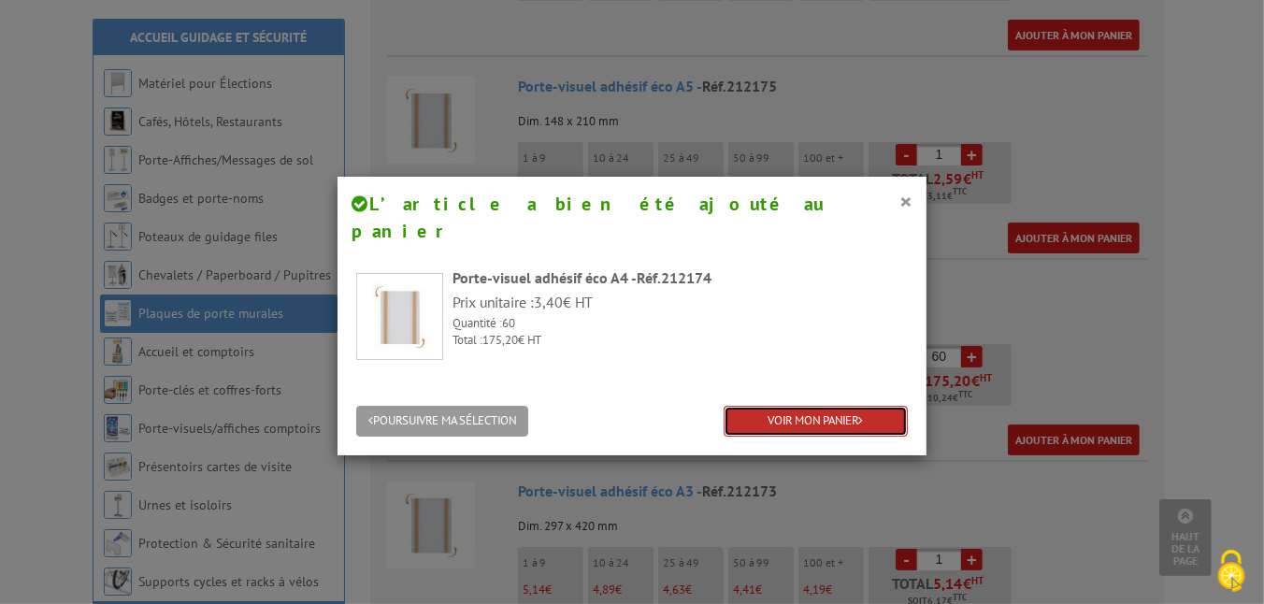
click at [811, 406] on link "VOIR MON PANIER" at bounding box center [816, 421] width 184 height 31
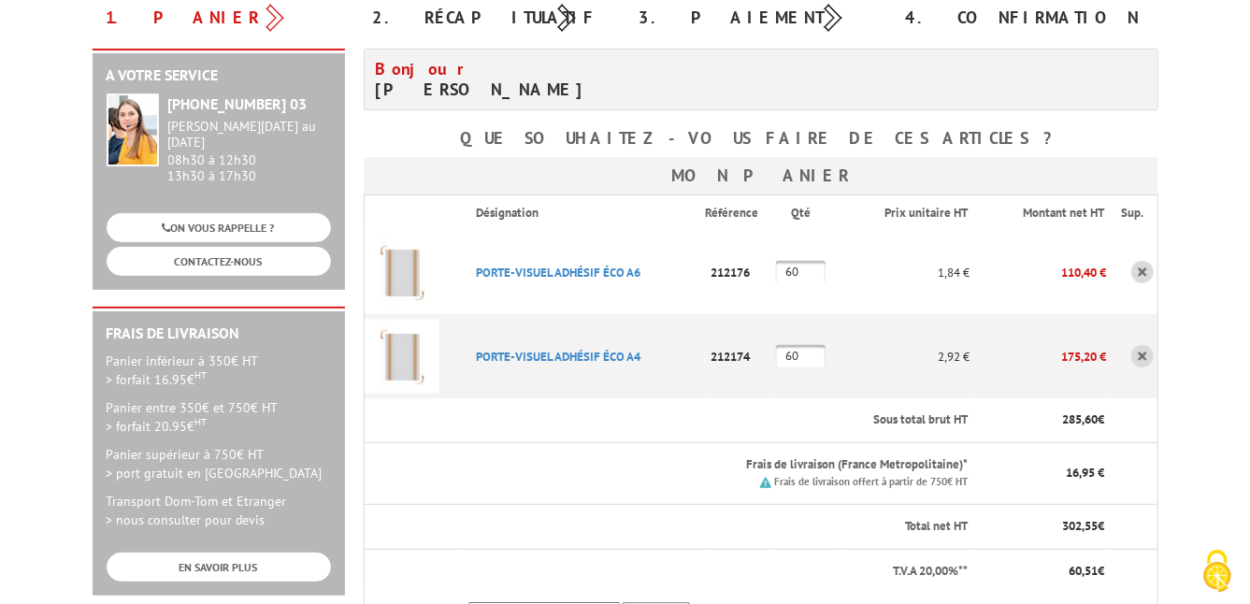
scroll to position [224, 0]
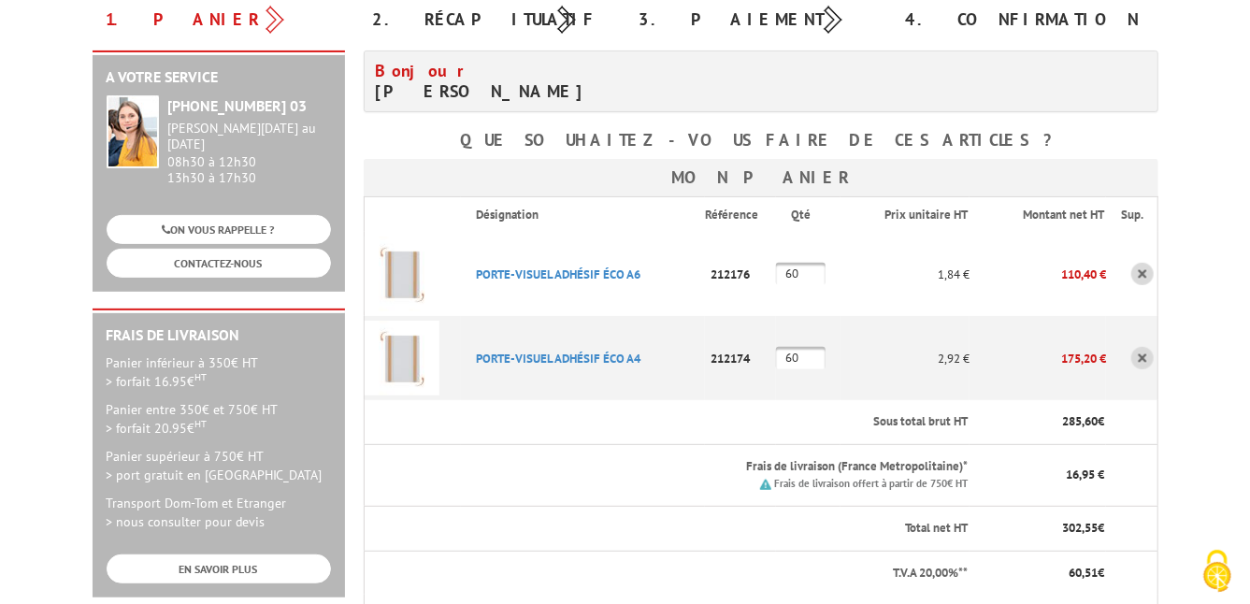
click at [1141, 270] on link at bounding box center [1142, 274] width 22 height 22
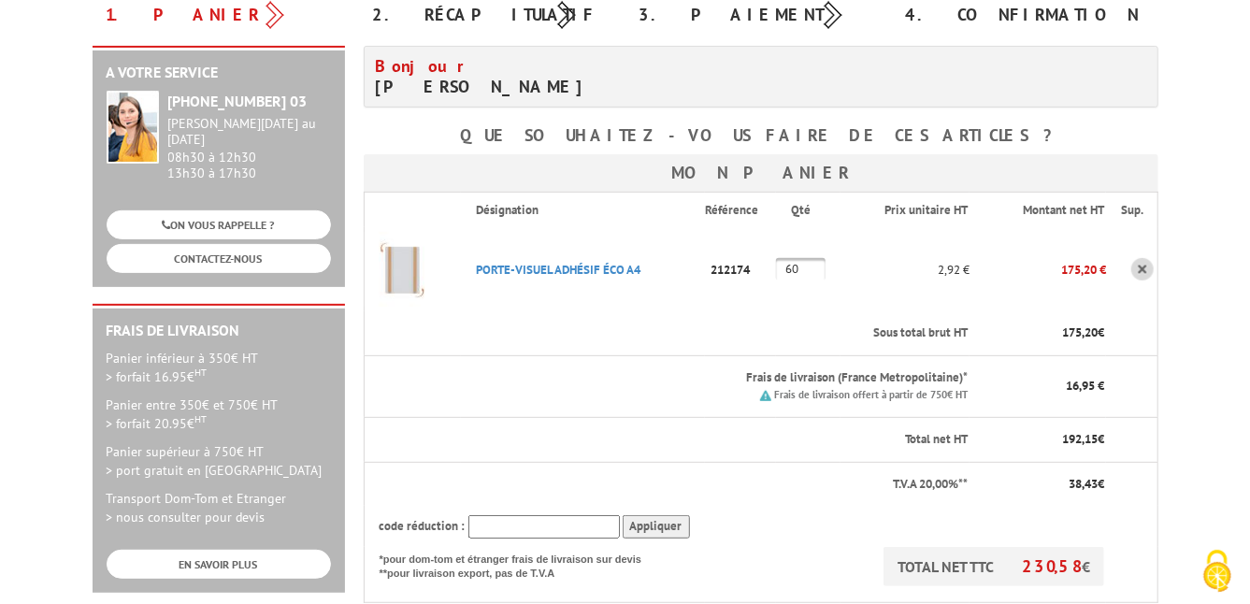
scroll to position [244, 0]
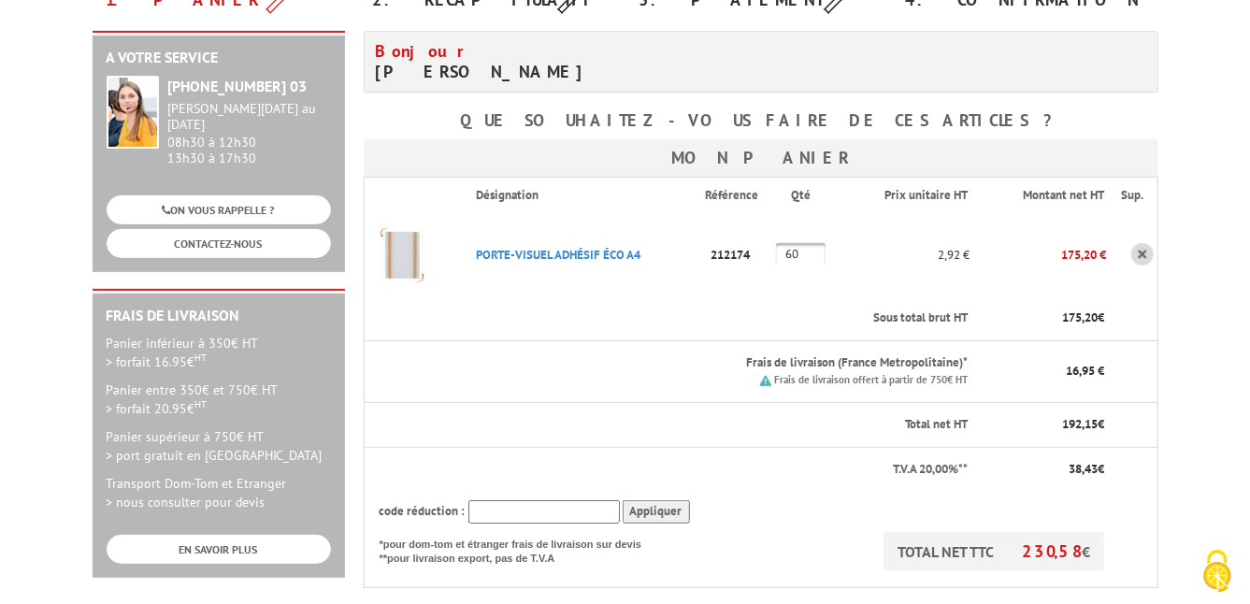
click at [472, 511] on input "text" at bounding box center [543, 511] width 151 height 23
type input "New10"
click at [657, 513] on input "Appliquer" at bounding box center [656, 511] width 67 height 23
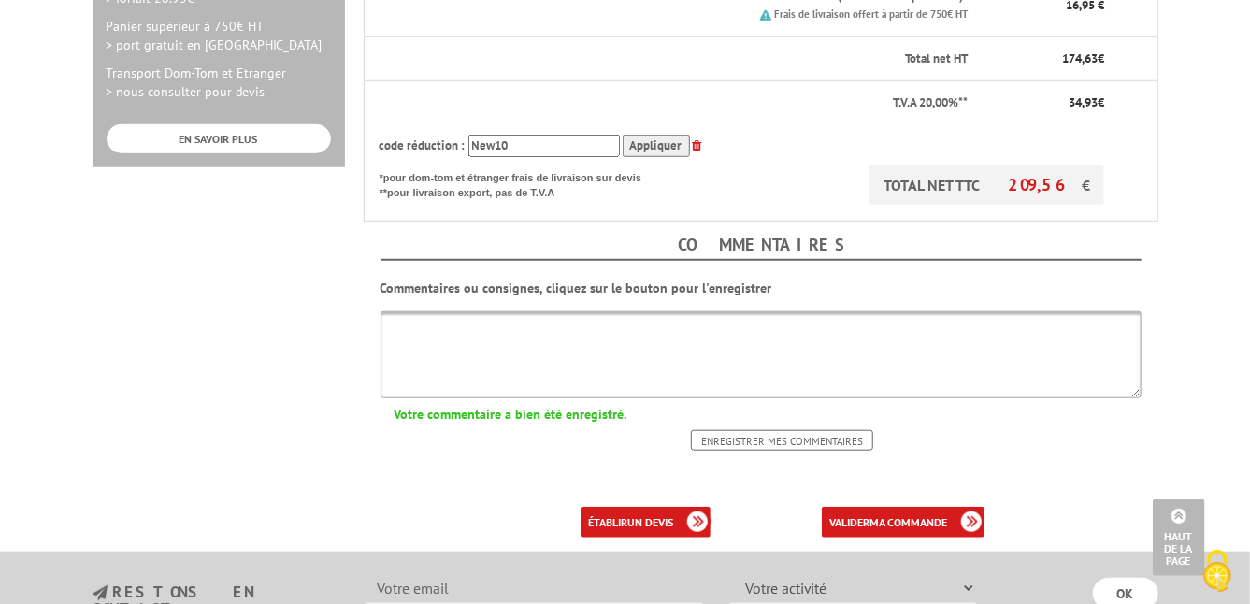
scroll to position [653, 0]
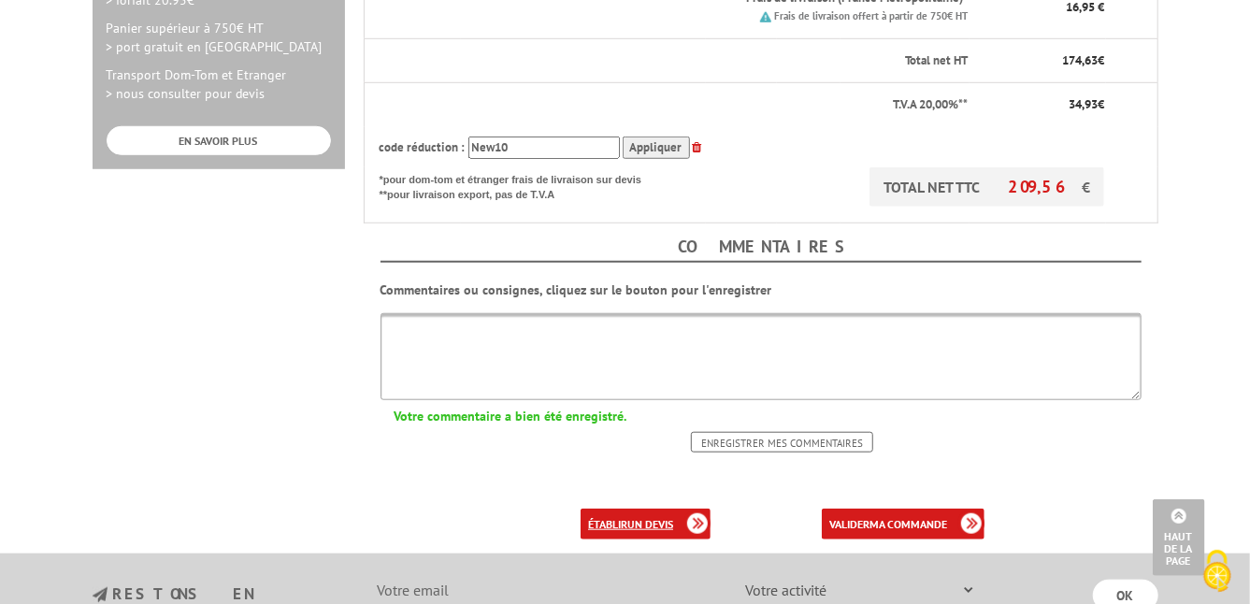
click at [647, 517] on b "un devis" at bounding box center [650, 524] width 46 height 14
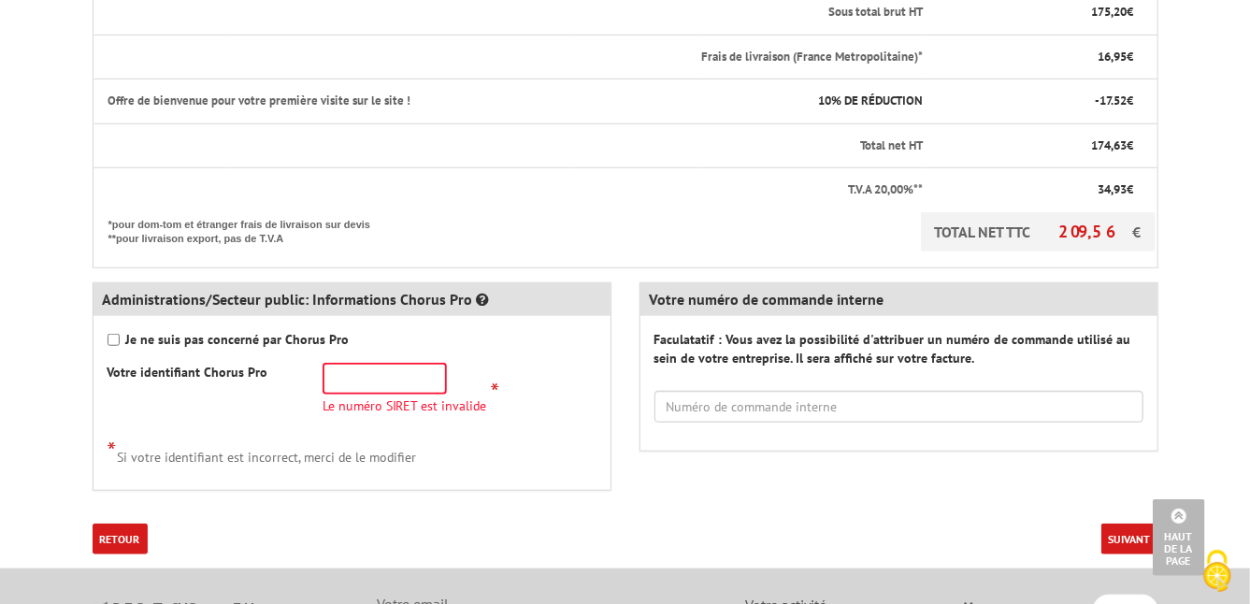
scroll to position [652, 0]
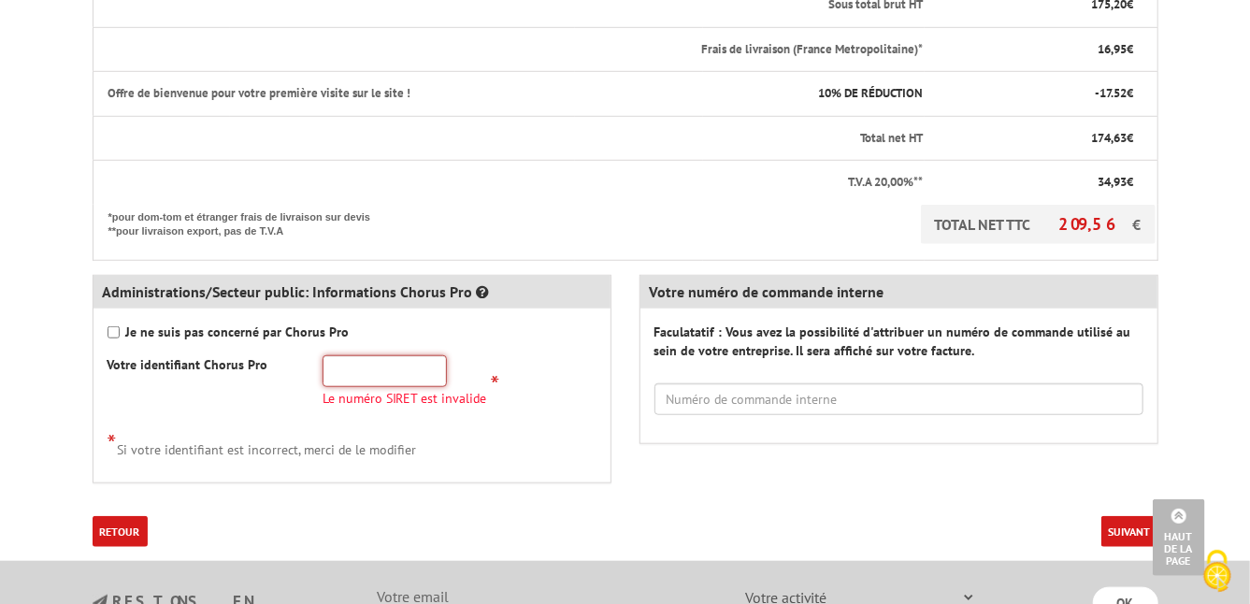
click at [356, 372] on input "text" at bounding box center [385, 371] width 124 height 32
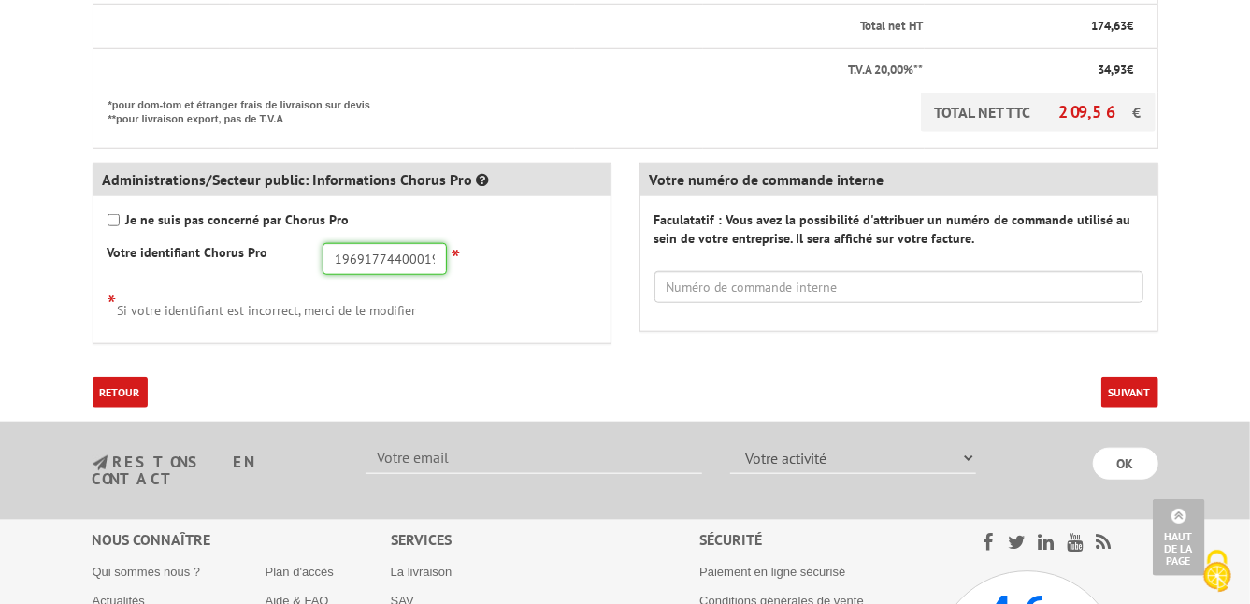
scroll to position [786, 0]
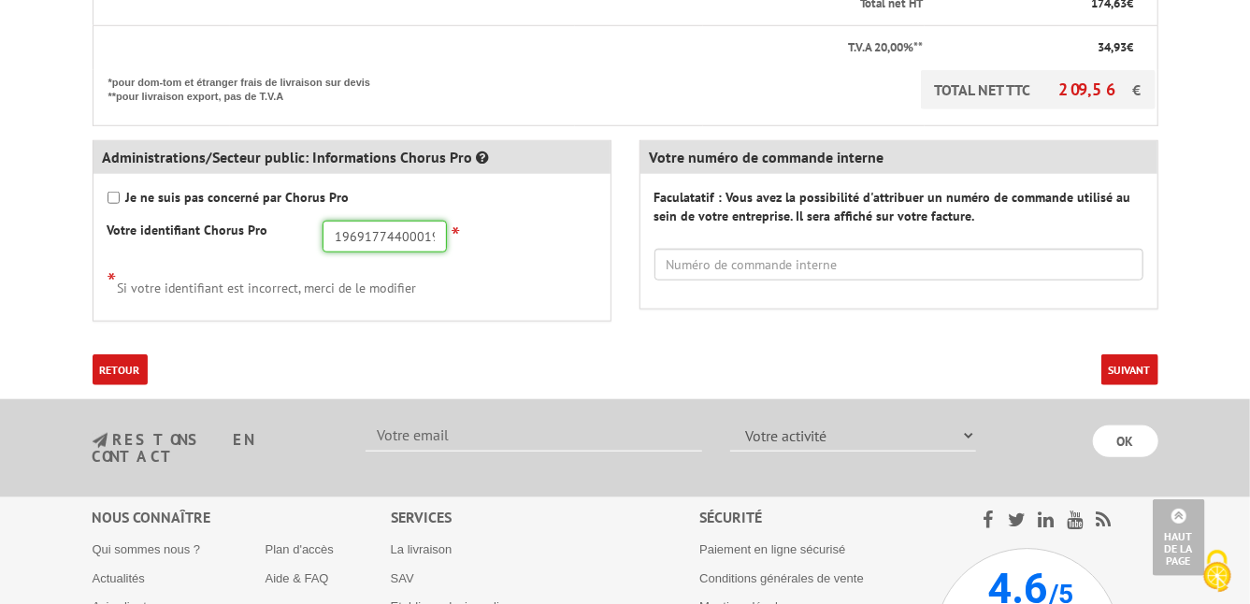
type input "19691774400019"
click at [1130, 367] on button "Suivant" at bounding box center [1129, 369] width 57 height 31
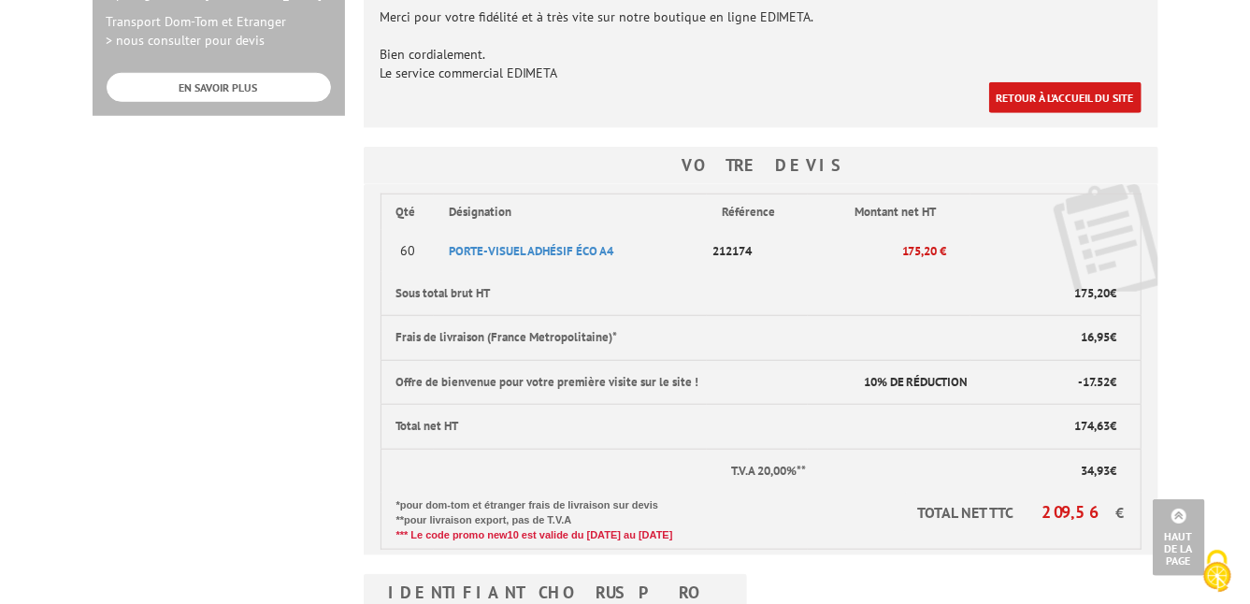
scroll to position [693, 0]
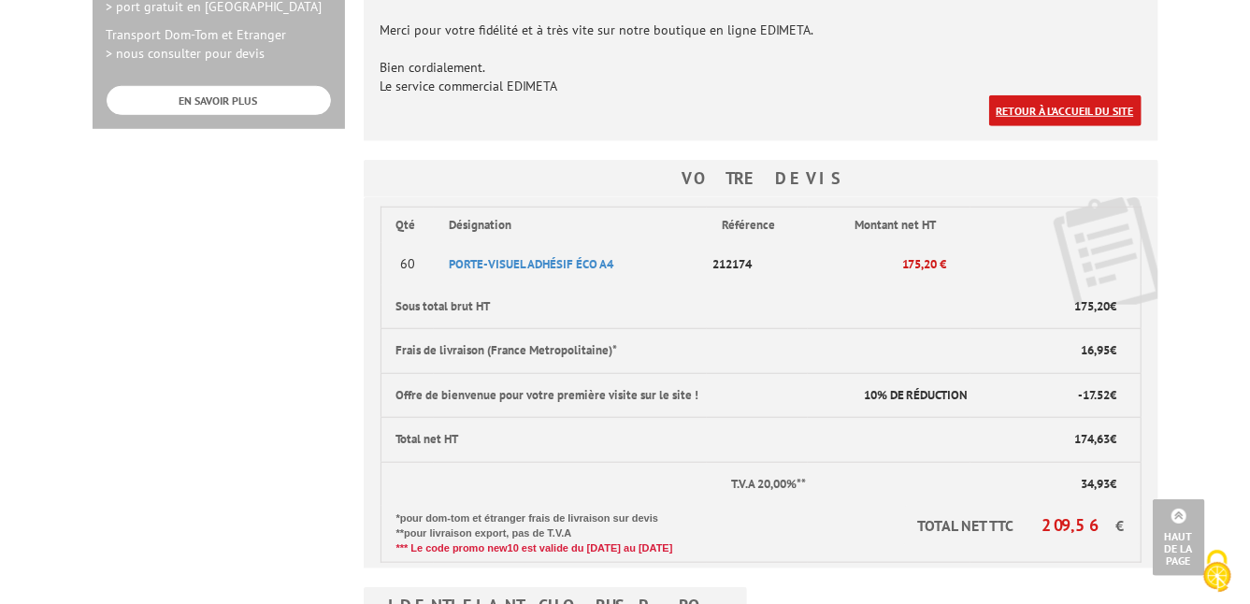
click at [1060, 111] on link "Retour à l'accueil du site" at bounding box center [1065, 110] width 152 height 31
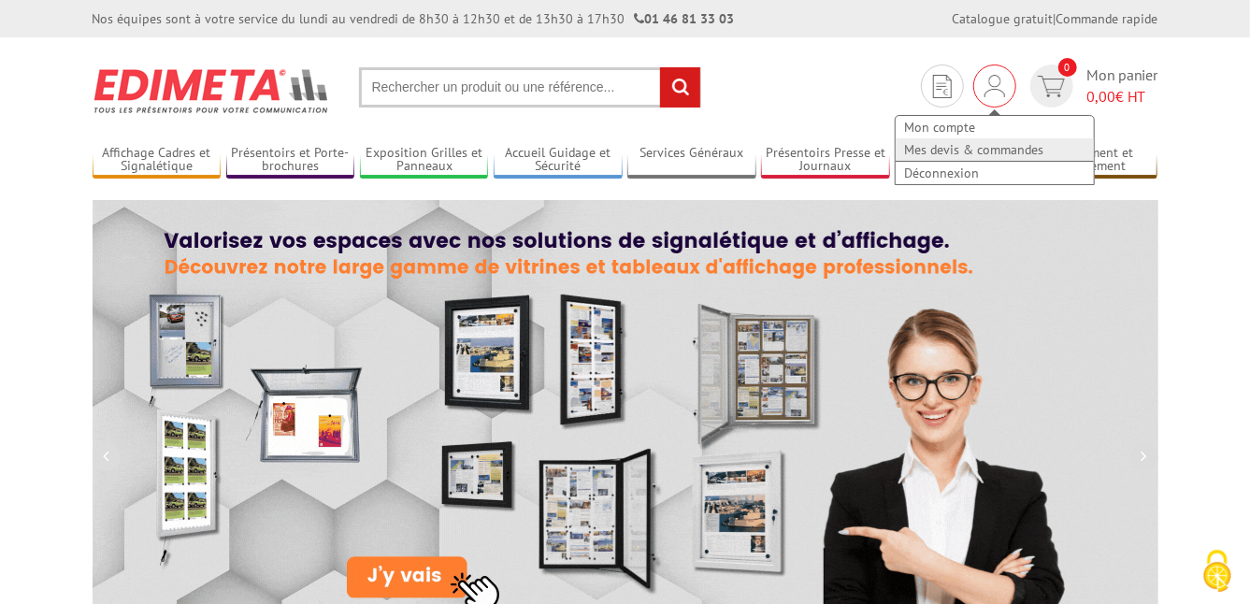
click at [957, 146] on link "Mes devis & commandes" at bounding box center [995, 149] width 198 height 22
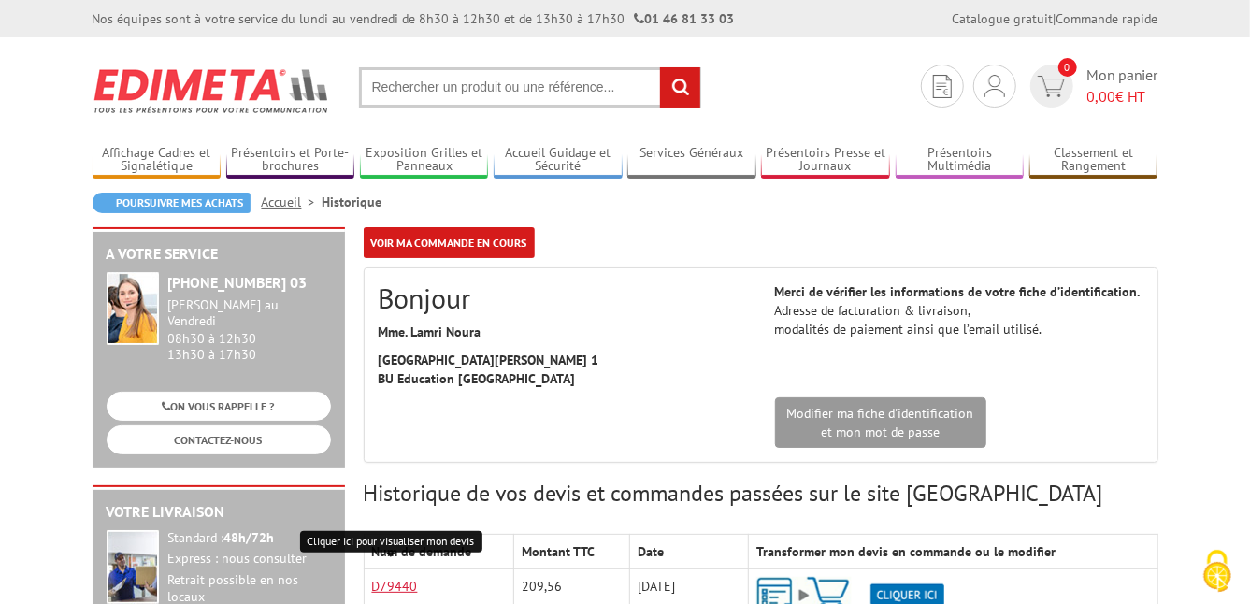
click at [395, 585] on link "D79440" at bounding box center [395, 586] width 46 height 17
